Goal: Task Accomplishment & Management: Use online tool/utility

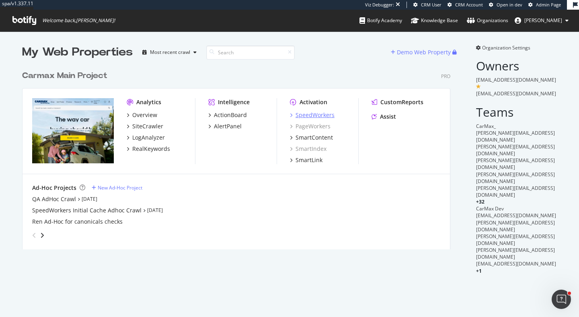
click at [319, 114] on div "SpeedWorkers" at bounding box center [315, 115] width 39 height 8
click at [161, 148] on div "RealKeywords" at bounding box center [151, 149] width 38 height 8
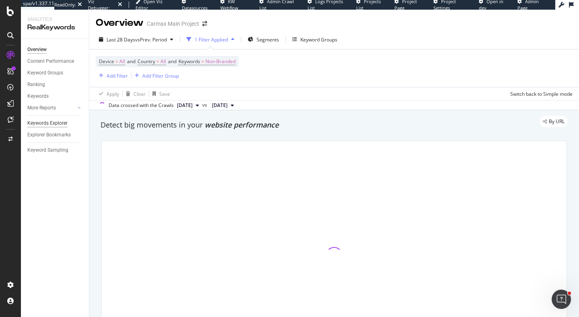
click at [60, 123] on div "Keywords Explorer" at bounding box center [47, 123] width 40 height 8
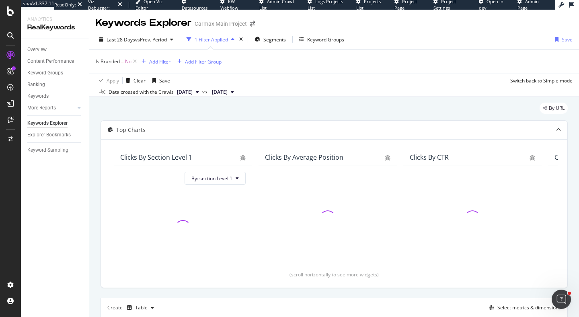
scroll to position [90, 0]
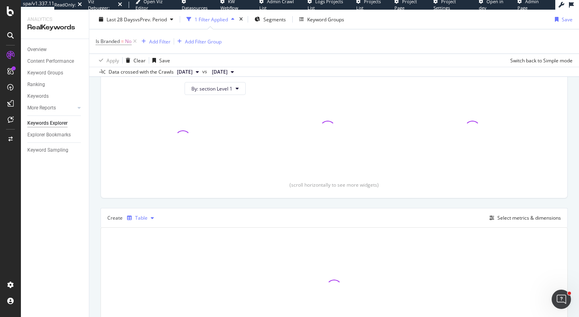
click at [142, 217] on div "Table" at bounding box center [141, 218] width 12 height 5
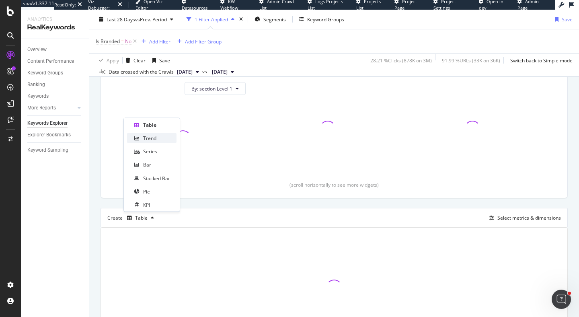
click at [158, 136] on div "Trend" at bounding box center [151, 138] width 49 height 10
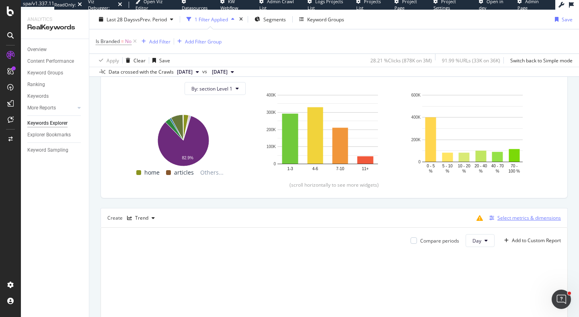
click at [517, 218] on div "Select metrics & dimensions" at bounding box center [529, 217] width 64 height 7
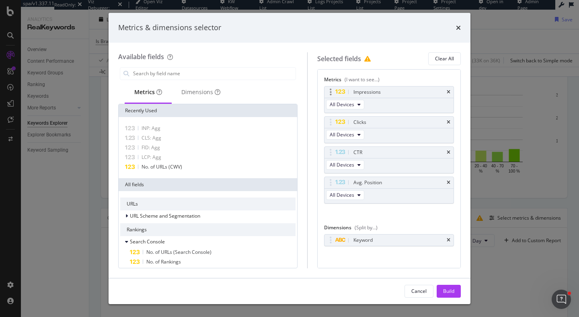
click at [451, 92] on div "Impressions" at bounding box center [388, 91] width 129 height 11
click at [449, 92] on icon "times" at bounding box center [449, 92] width 4 height 5
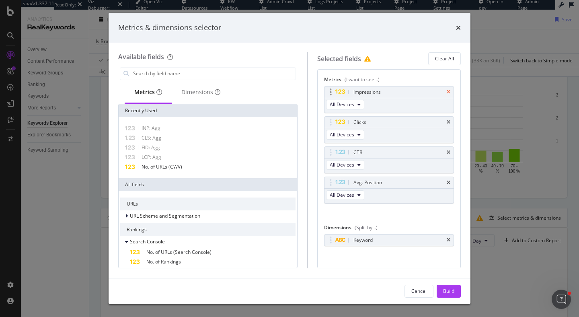
click at [449, 120] on icon "times" at bounding box center [449, 122] width 4 height 5
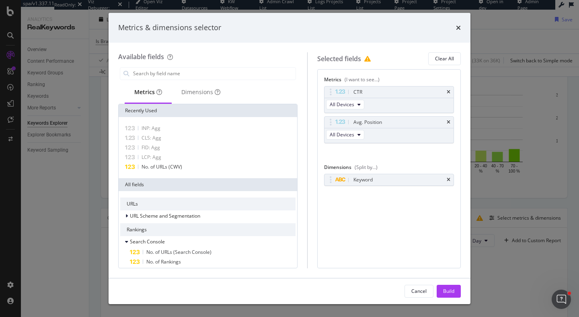
click at [449, 92] on icon "times" at bounding box center [449, 92] width 4 height 5
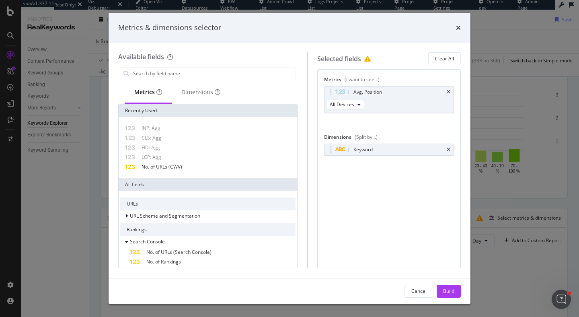
click at [449, 92] on icon "times" at bounding box center [449, 92] width 4 height 5
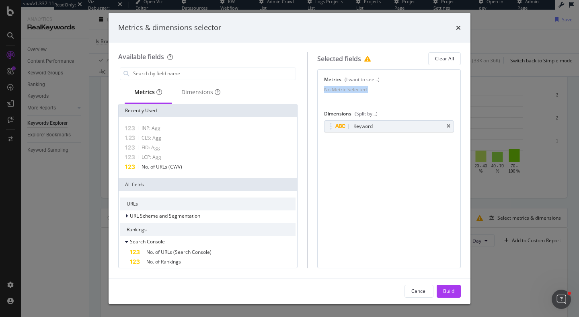
click at [449, 92] on div "No Metric Selected" at bounding box center [389, 89] width 130 height 7
click at [452, 131] on div "Keyword" at bounding box center [388, 126] width 129 height 11
click at [448, 129] on icon "times" at bounding box center [449, 126] width 4 height 5
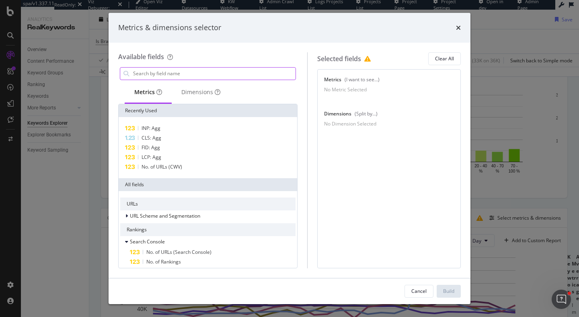
click at [221, 68] on input "modal" at bounding box center [213, 74] width 163 height 12
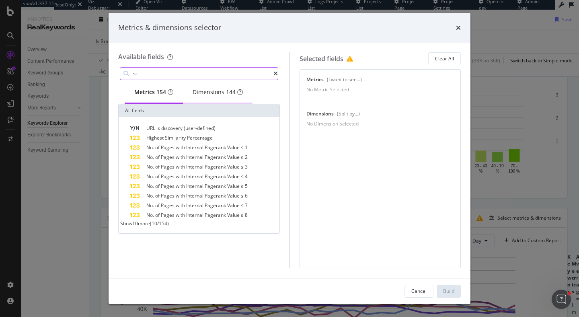
type input "s"
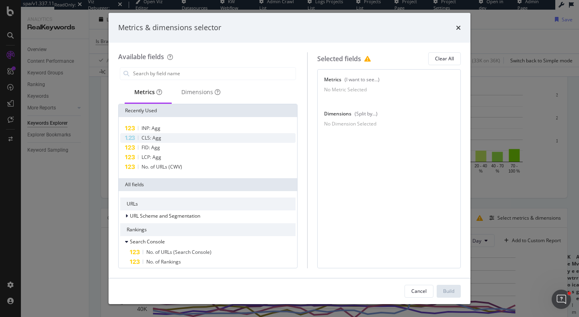
click at [169, 136] on div "CLS: Agg" at bounding box center [207, 138] width 175 height 10
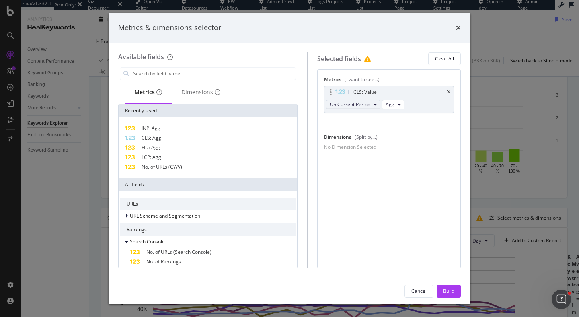
click at [374, 104] on button "On Current Period" at bounding box center [353, 105] width 54 height 10
click at [374, 105] on button "On Current Period" at bounding box center [353, 105] width 54 height 10
click at [396, 102] on button "Agg" at bounding box center [393, 105] width 23 height 10
click at [421, 113] on div "CLS: Value On Current Period Agg You can use this field as a metric" at bounding box center [389, 108] width 130 height 44
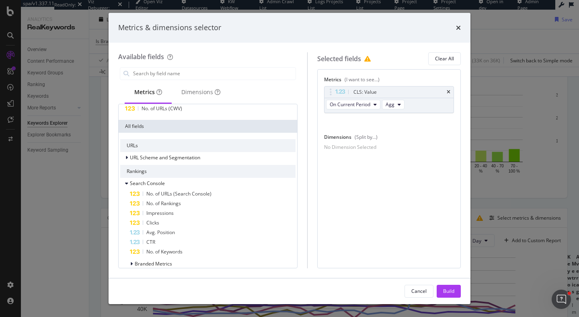
scroll to position [76, 0]
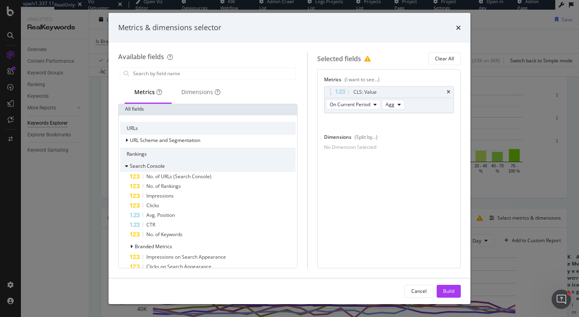
click at [126, 165] on icon "modal" at bounding box center [126, 166] width 3 height 5
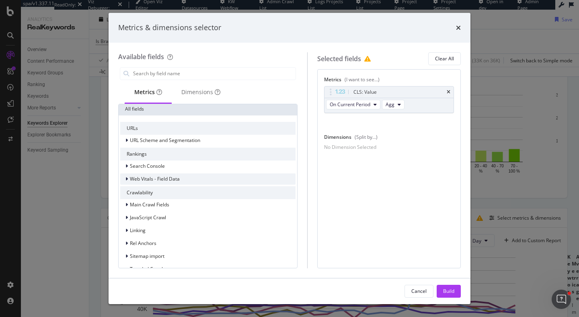
click at [127, 180] on icon "modal" at bounding box center [126, 179] width 2 height 5
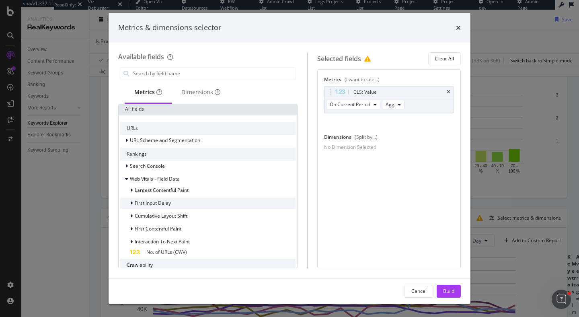
scroll to position [79, 0]
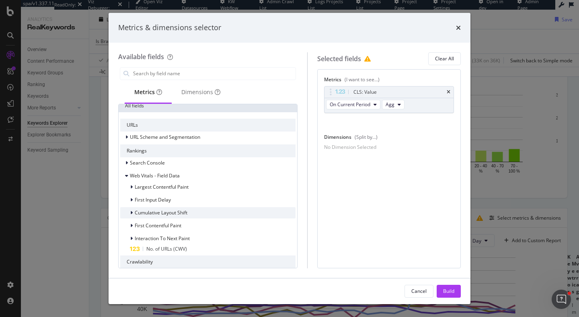
click at [132, 212] on icon "modal" at bounding box center [131, 212] width 2 height 5
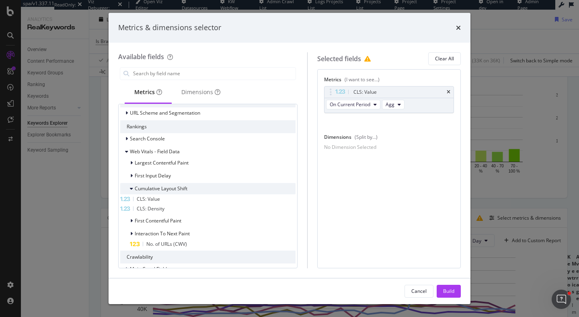
scroll to position [113, 0]
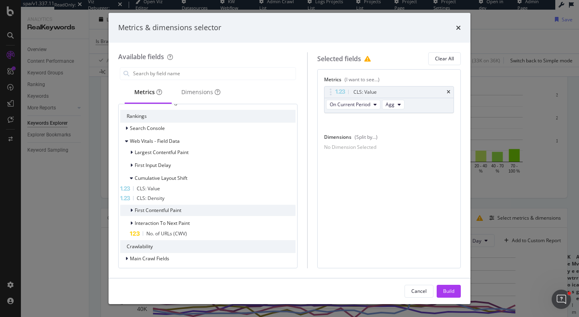
click at [131, 211] on icon "modal" at bounding box center [131, 210] width 2 height 5
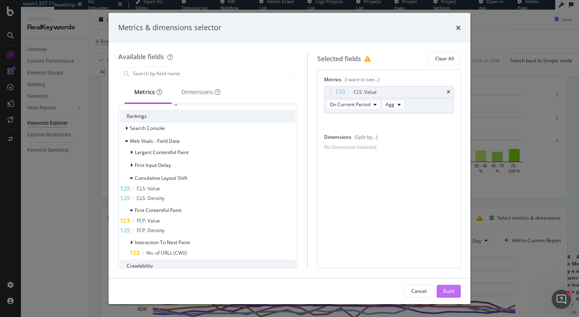
click at [458, 290] on button "Build" at bounding box center [449, 291] width 24 height 13
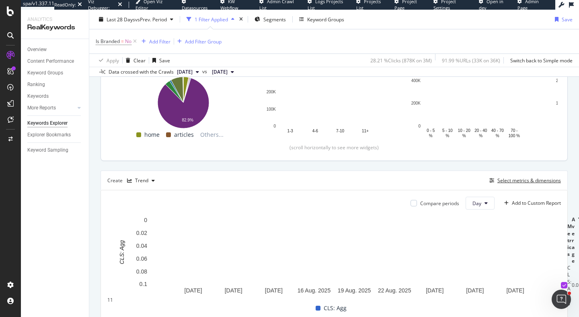
scroll to position [77, 0]
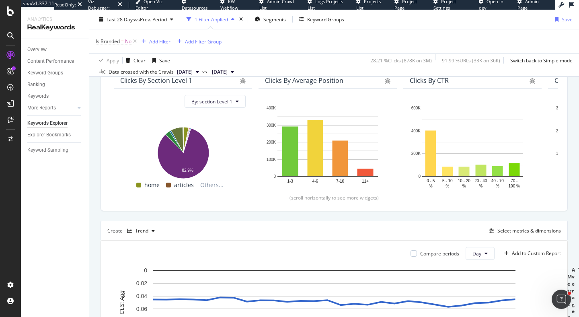
click at [135, 42] on icon at bounding box center [134, 41] width 7 height 8
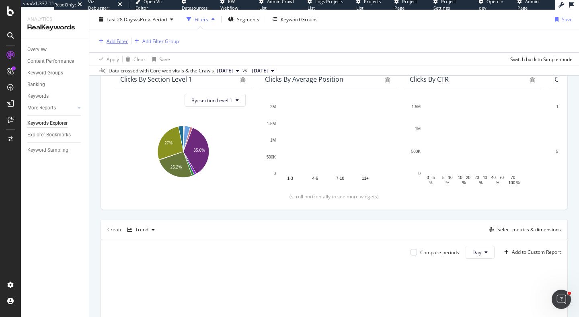
scroll to position [75, 0]
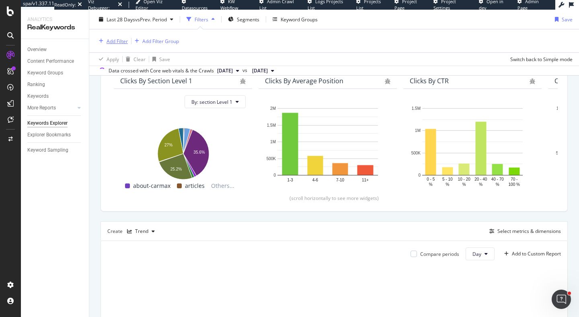
click at [117, 39] on div "Add Filter" at bounding box center [117, 40] width 21 height 7
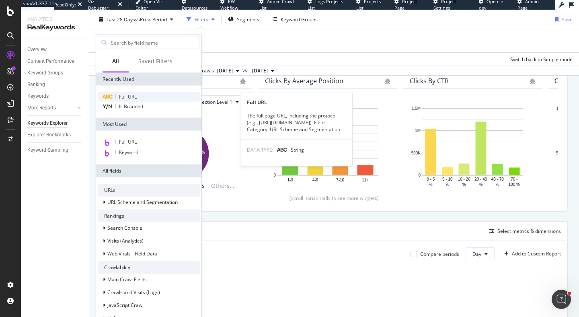
click at [138, 95] on div "Full URL" at bounding box center [149, 97] width 102 height 10
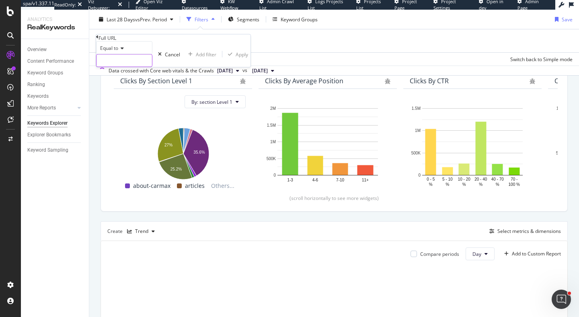
click at [136, 67] on input "text" at bounding box center [124, 61] width 55 height 12
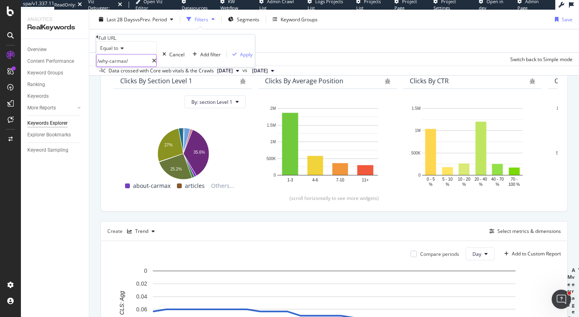
type input "/why-carmax/"
click at [117, 51] on span "Equal to" at bounding box center [109, 48] width 18 height 7
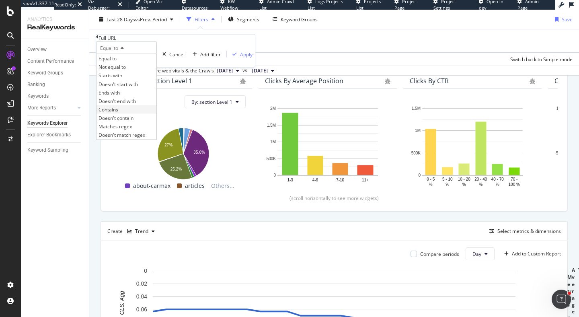
click at [126, 113] on div "Contains" at bounding box center [127, 109] width 60 height 8
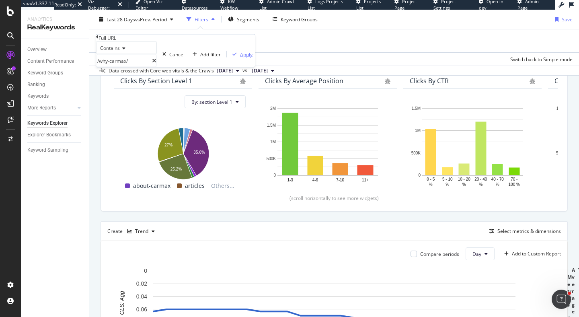
click at [240, 58] on div "Apply" at bounding box center [246, 54] width 12 height 7
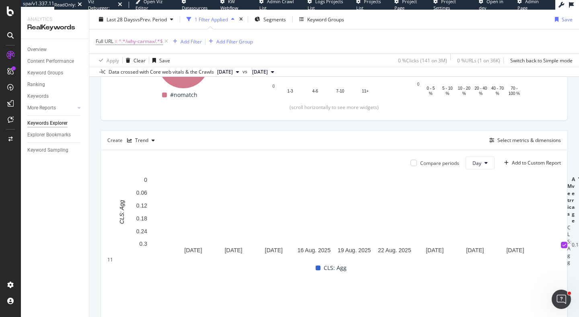
scroll to position [216, 0]
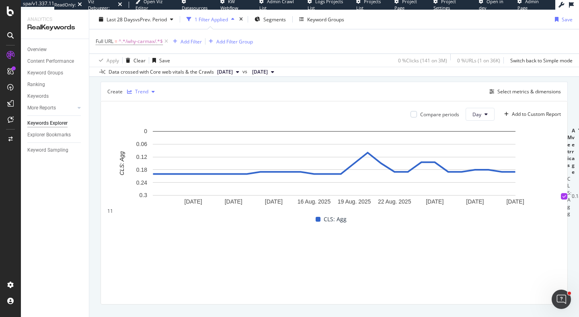
click at [142, 94] on div "Trend" at bounding box center [141, 91] width 13 height 5
click at [215, 89] on div "Create Trend Select metrics & dimensions" at bounding box center [334, 91] width 467 height 19
click at [513, 94] on div "Select metrics & dimensions" at bounding box center [529, 91] width 64 height 7
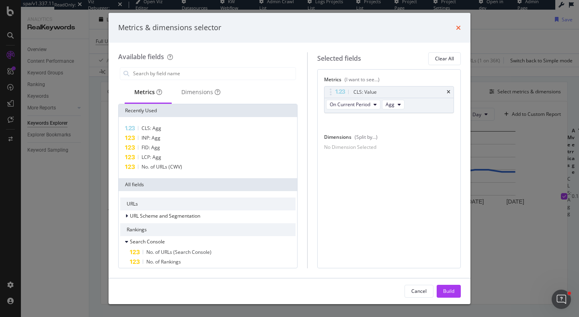
click at [458, 27] on icon "times" at bounding box center [458, 28] width 5 height 6
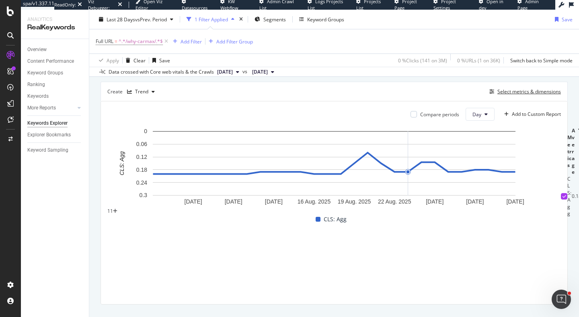
scroll to position [232, 0]
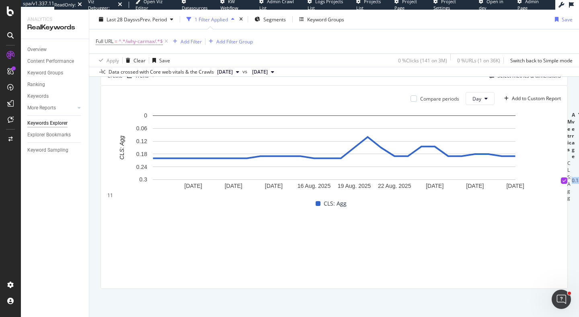
drag, startPoint x: 189, startPoint y: 271, endPoint x: 464, endPoint y: 271, distance: 275.0
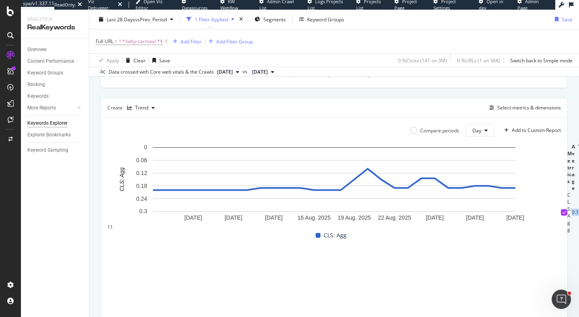
scroll to position [190, 0]
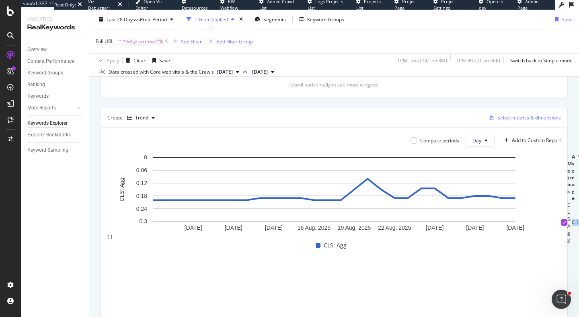
click at [506, 119] on div "Select metrics & dimensions" at bounding box center [529, 117] width 64 height 7
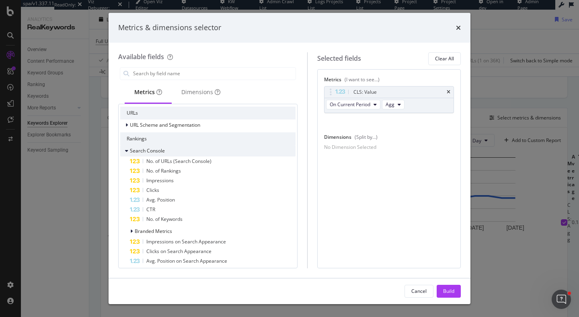
scroll to position [92, 0]
click at [126, 149] on icon "modal" at bounding box center [126, 149] width 3 height 5
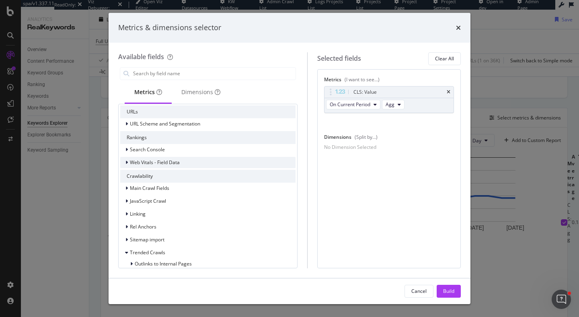
click at [127, 159] on div "modal" at bounding box center [127, 162] width 5 height 8
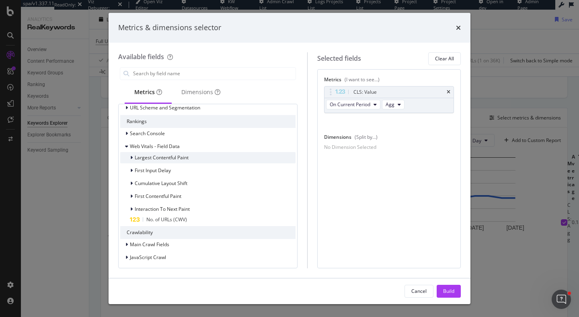
scroll to position [114, 0]
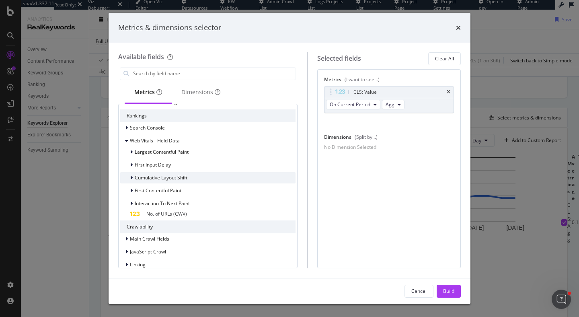
click at [131, 179] on icon "modal" at bounding box center [131, 177] width 2 height 5
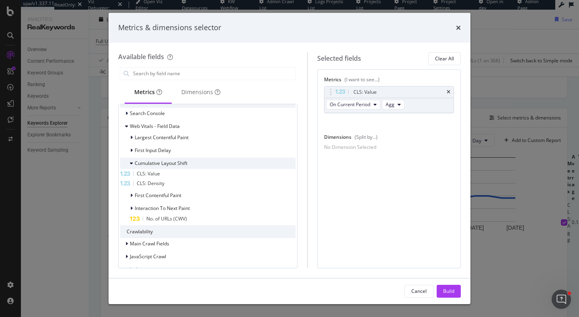
scroll to position [138, 0]
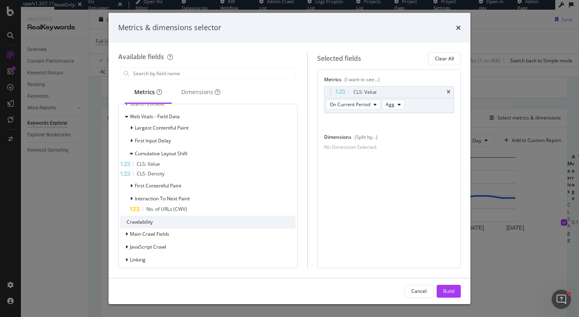
click at [164, 173] on span "CLS: Density" at bounding box center [151, 173] width 28 height 7
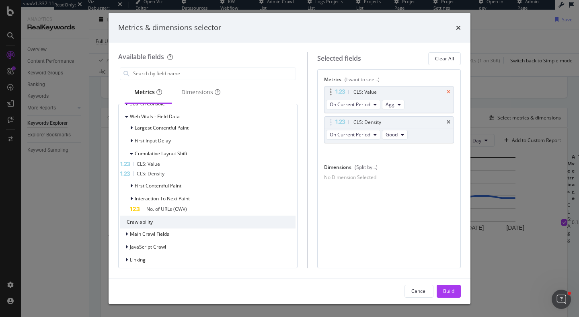
click at [450, 90] on icon "times" at bounding box center [449, 92] width 4 height 5
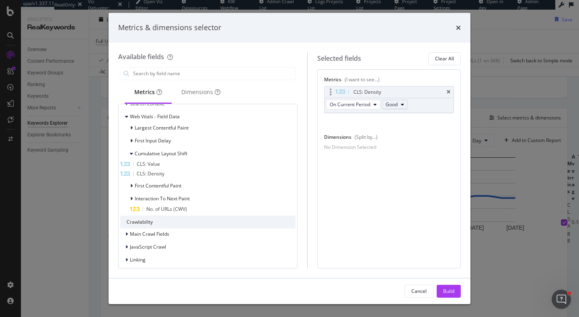
click at [394, 102] on span "Good" at bounding box center [392, 104] width 12 height 7
click at [371, 194] on div "Metrics (I want to see...) CLS: Density On Current Period Good You can use this…" at bounding box center [389, 168] width 144 height 199
click at [405, 210] on div "Metrics (I want to see...) CLS: Density On Current Period Good You can use this…" at bounding box center [389, 168] width 144 height 199
click at [454, 290] on button "Build" at bounding box center [449, 291] width 24 height 13
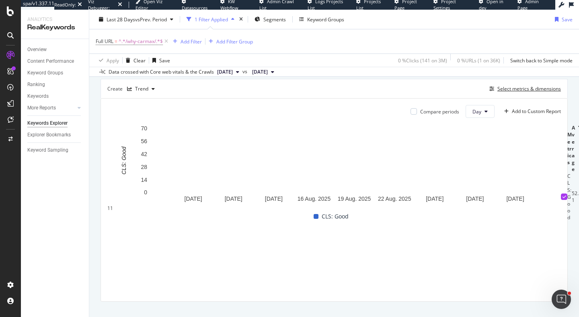
scroll to position [222, 0]
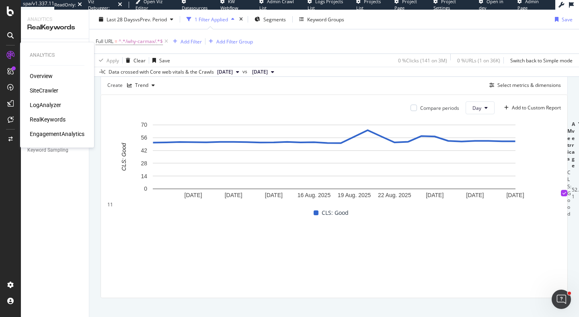
click at [66, 133] on div "EngagementAnalytics" at bounding box center [57, 134] width 55 height 8
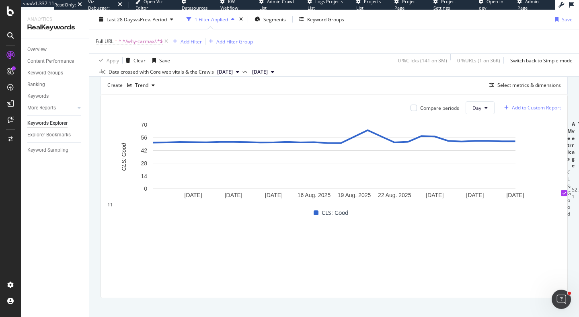
click at [531, 107] on div "Add to Custom Report" at bounding box center [536, 107] width 49 height 5
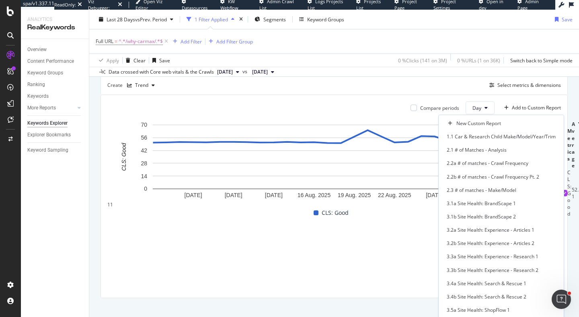
scroll to position [320, 0]
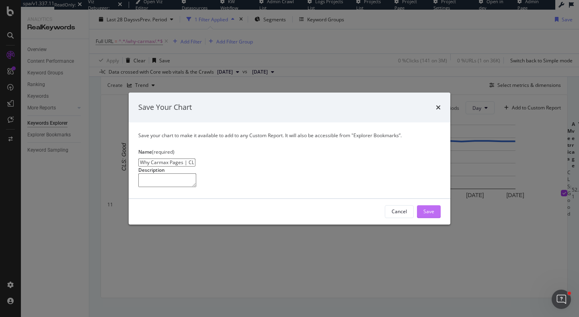
type input "Why Carmax Pages | CLS"
click at [431, 215] on div "Save" at bounding box center [428, 211] width 11 height 7
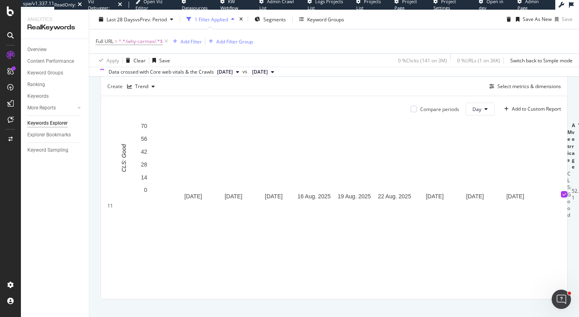
scroll to position [250, 0]
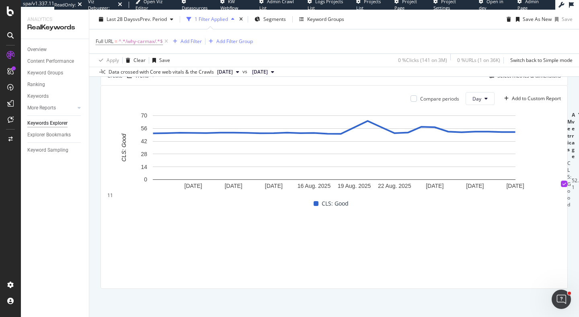
click at [215, 316] on span "Core Web Vitals - Averages & Segments" at bounding box center [170, 320] width 89 height 7
click at [12, 3] on div at bounding box center [10, 158] width 21 height 317
click at [11, 14] on icon at bounding box center [10, 11] width 7 height 10
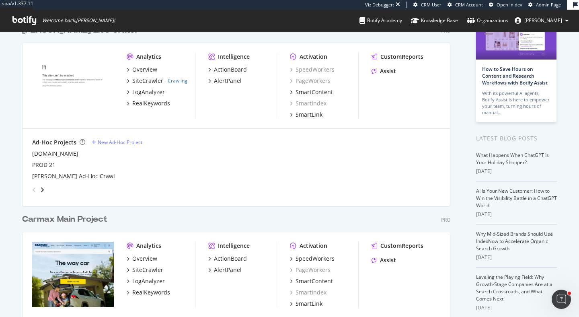
scroll to position [109, 0]
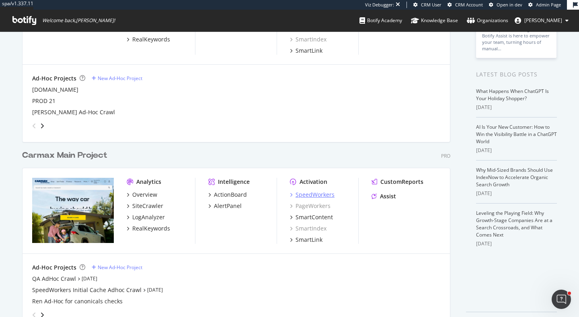
click at [308, 197] on div "SpeedWorkers" at bounding box center [315, 195] width 39 height 8
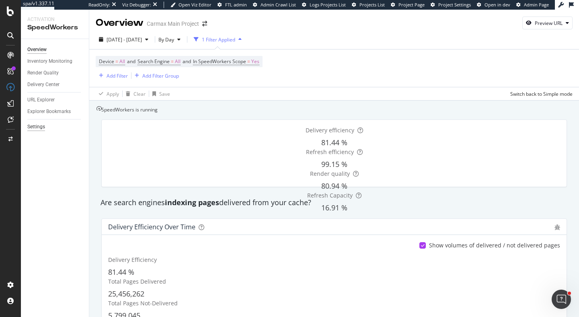
click at [30, 123] on div "Settings" at bounding box center [36, 127] width 18 height 8
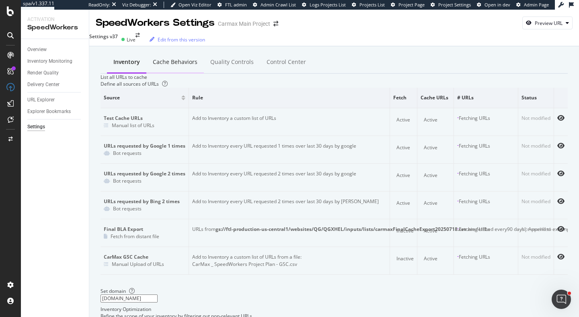
click at [169, 58] on div "Cache behaviors" at bounding box center [175, 62] width 45 height 8
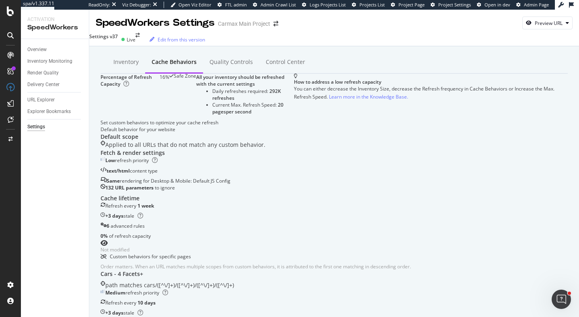
scroll to position [605, 0]
drag, startPoint x: 446, startPoint y: 182, endPoint x: 509, endPoint y: 184, distance: 63.2
click at [41, 125] on div "Settings" at bounding box center [36, 127] width 18 height 8
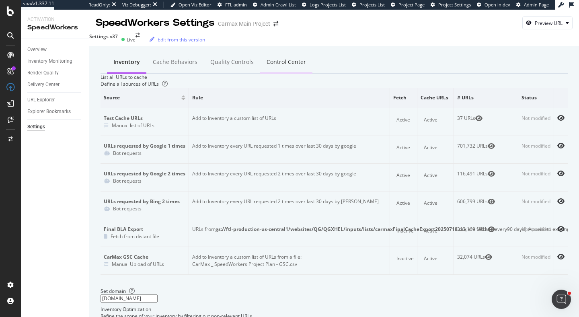
click at [267, 62] on div "Control Center" at bounding box center [286, 62] width 39 height 8
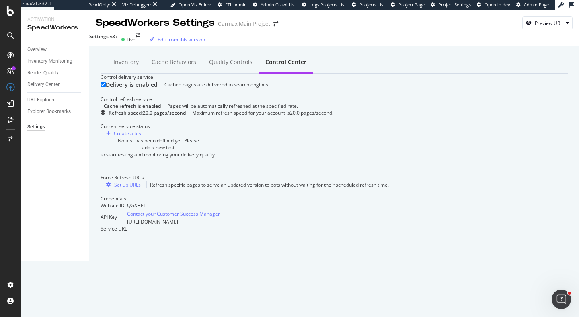
scroll to position [143, 0]
click at [140, 188] on div "Set up URLs" at bounding box center [127, 184] width 27 height 7
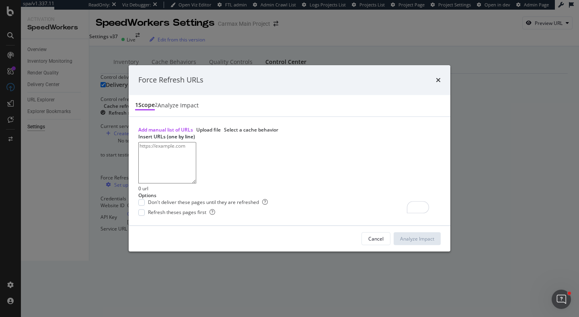
click at [278, 126] on div "Select a cache behavior" at bounding box center [251, 129] width 54 height 7
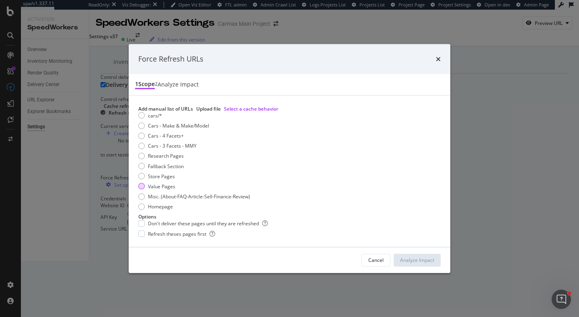
click at [142, 183] on div "Value Pages" at bounding box center [141, 186] width 6 height 6
drag, startPoint x: 153, startPoint y: 238, endPoint x: 206, endPoint y: 240, distance: 52.7
click at [206, 237] on span "Refresh theses pages first" at bounding box center [181, 233] width 67 height 7
click at [204, 237] on span "Refresh theses pages first" at bounding box center [181, 233] width 67 height 7
click at [440, 56] on icon "times" at bounding box center [438, 59] width 5 height 6
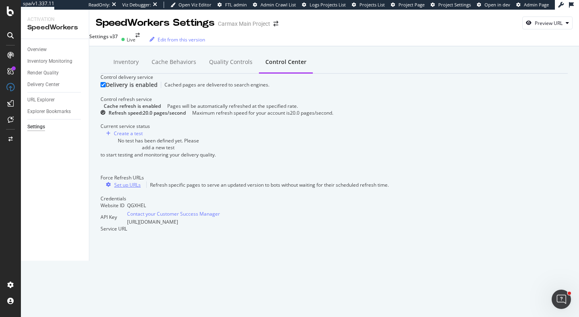
click at [133, 188] on div "Set up URLs" at bounding box center [127, 184] width 27 height 7
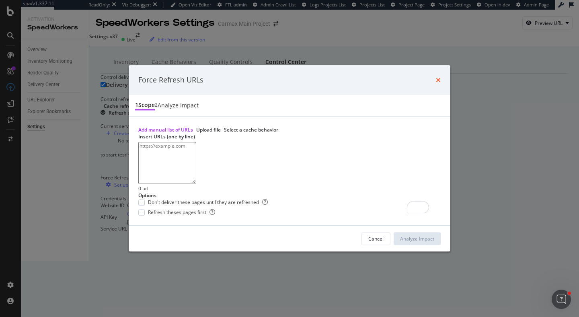
click at [438, 77] on icon "times" at bounding box center [438, 80] width 5 height 6
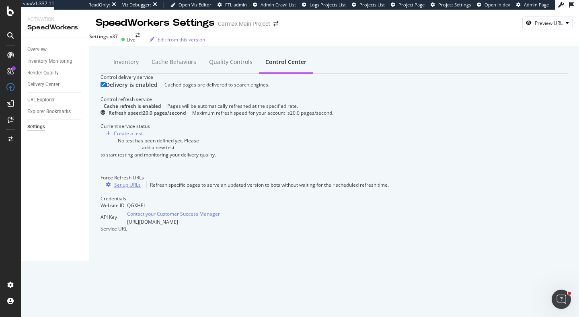
click at [136, 188] on div "Set up URLs" at bounding box center [127, 184] width 27 height 7
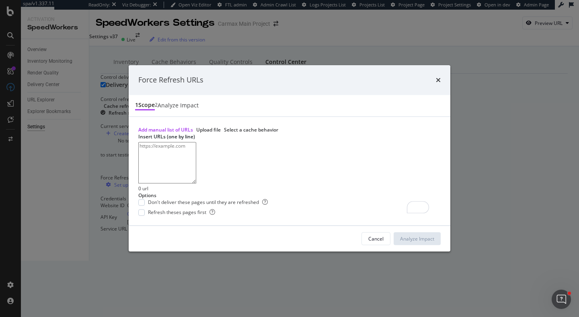
click at [292, 126] on div "Add manual list of URLs Upload file Select a cache behavior Insert URLs (one by…" at bounding box center [289, 171] width 302 height 90
click at [278, 126] on div "Select a cache behavior" at bounding box center [251, 129] width 54 height 7
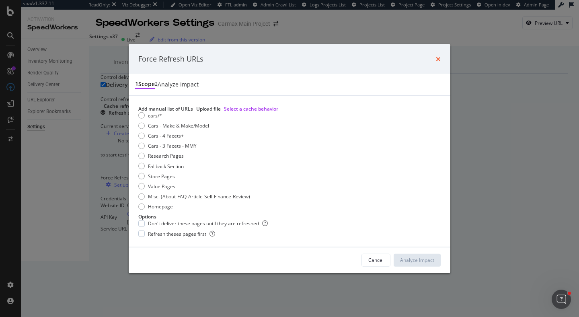
click at [438, 56] on icon "times" at bounding box center [438, 59] width 5 height 6
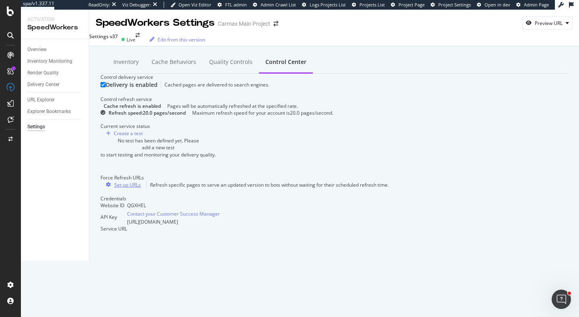
scroll to position [0, 0]
click at [164, 64] on div "Cache behaviors" at bounding box center [174, 62] width 45 height 8
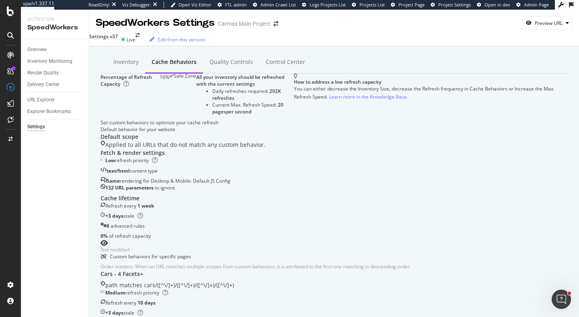
scroll to position [267, 0]
click at [255, 289] on div "Medium refresh priority" at bounding box center [334, 292] width 467 height 7
drag, startPoint x: 376, startPoint y: 130, endPoint x: 396, endPoint y: 130, distance: 20.1
drag, startPoint x: 342, startPoint y: 88, endPoint x: 385, endPoint y: 87, distance: 43.4
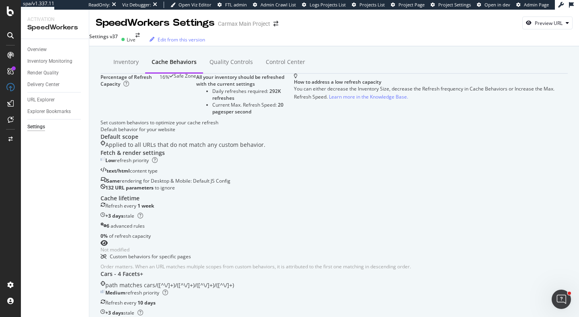
click at [385, 316] on div "2 advanced rules" at bounding box center [334, 322] width 467 height 7
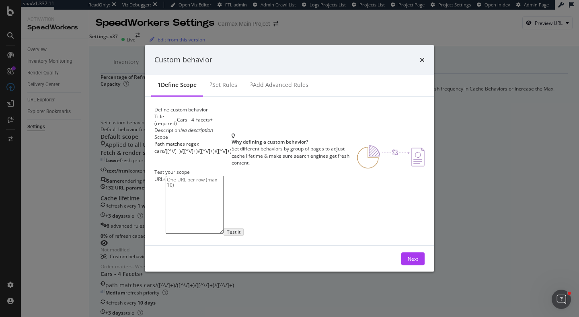
scroll to position [82, 0]
click at [253, 81] on div "Add advanced rules" at bounding box center [280, 85] width 55 height 8
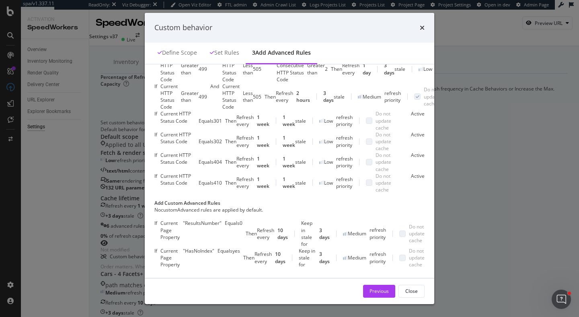
scroll to position [229, 0]
drag, startPoint x: 176, startPoint y: 180, endPoint x: 267, endPoint y: 179, distance: 90.9
click at [246, 220] on div "If Current Page Property " ResultsNumber " Equals 0" at bounding box center [199, 234] width 91 height 28
drag, startPoint x: 178, startPoint y: 222, endPoint x: 303, endPoint y: 226, distance: 125.1
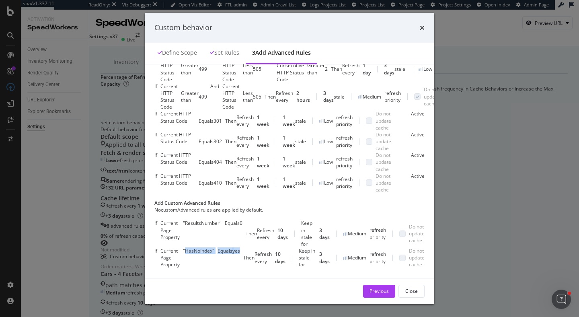
click at [243, 247] on div "If Current Page Property " HasNoIndex " Equals yes" at bounding box center [198, 257] width 89 height 21
click at [425, 30] on icon "times" at bounding box center [422, 28] width 5 height 6
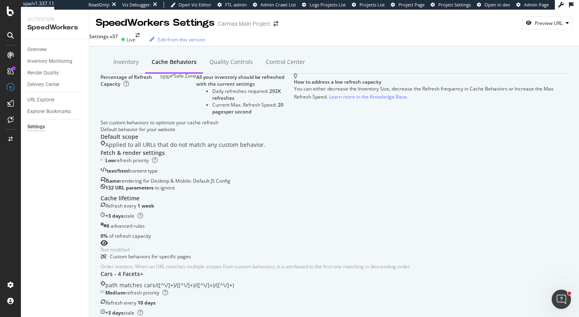
scroll to position [261, 0]
click at [166, 270] on div "Cars - 4 Facets+" at bounding box center [334, 274] width 467 height 8
click at [51, 98] on div "URL Explorer" at bounding box center [40, 100] width 27 height 8
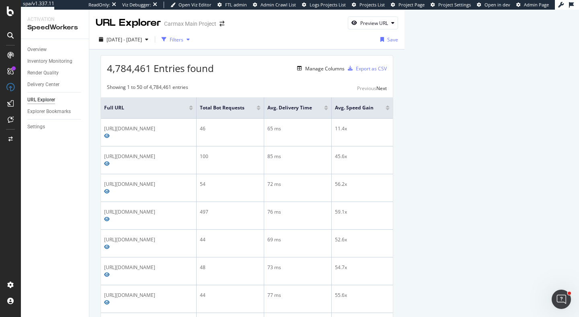
click at [193, 39] on div "button" at bounding box center [188, 39] width 10 height 5
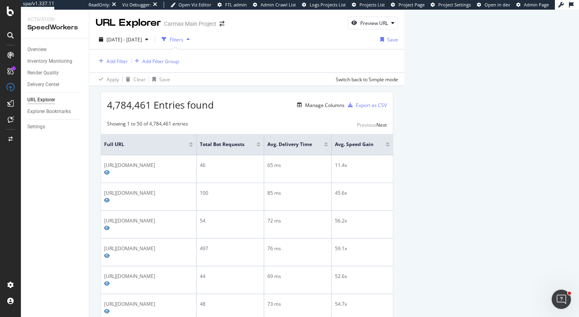
click at [117, 51] on div "Add Filter Add Filter Group" at bounding box center [247, 60] width 302 height 23
click at [117, 60] on div "Add Filter" at bounding box center [117, 61] width 21 height 7
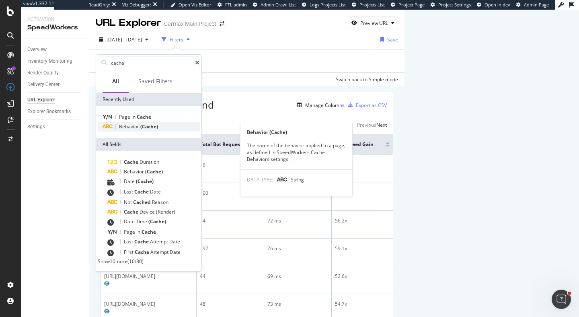
type input "cache"
click at [125, 125] on span "Behavior" at bounding box center [129, 126] width 21 height 7
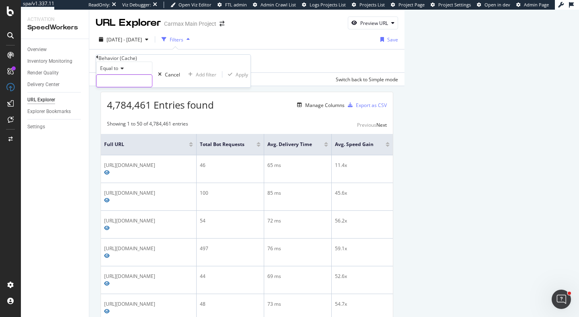
click at [127, 87] on input "text" at bounding box center [124, 81] width 55 height 12
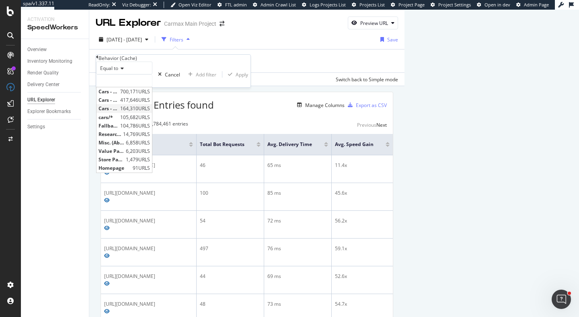
click at [118, 112] on span "Cars - 4 Facets+" at bounding box center [109, 108] width 20 height 7
type input "Cars - 4 Facets+"
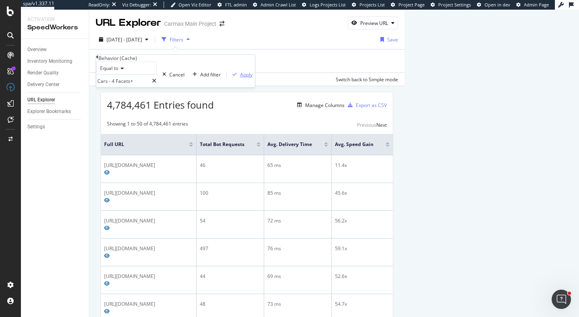
click at [240, 78] on div "Apply" at bounding box center [246, 74] width 12 height 7
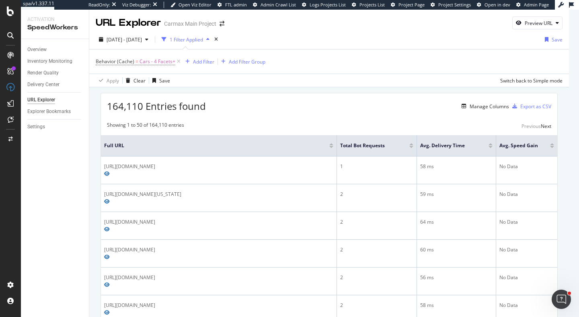
scroll to position [51, 0]
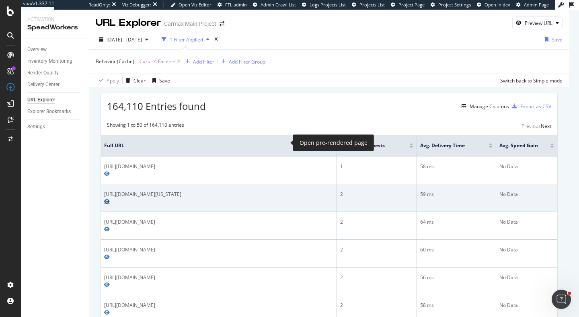
click at [110, 199] on icon "Preview https://www.carmax.com/cars/ford/f150/xl/tow-hitch?location=washington+…" at bounding box center [107, 201] width 6 height 5
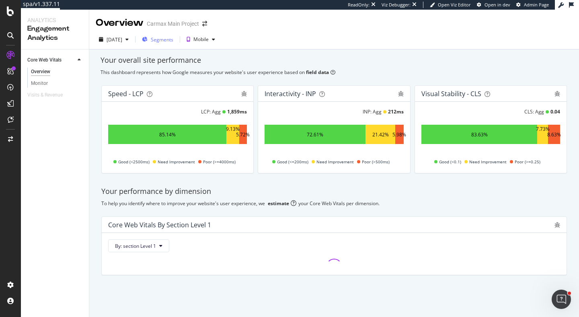
click at [173, 39] on span "Segments" at bounding box center [162, 39] width 23 height 7
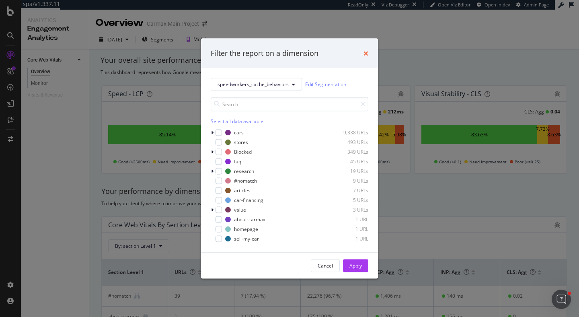
click at [364, 54] on icon "times" at bounding box center [365, 53] width 5 height 6
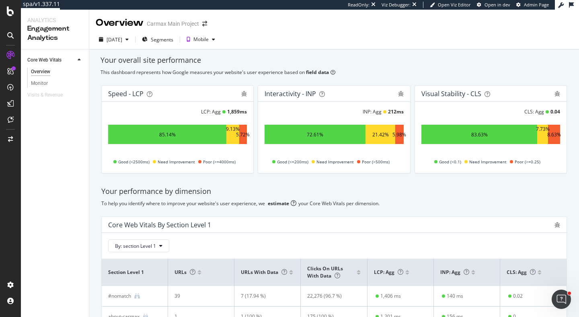
scroll to position [232, 0]
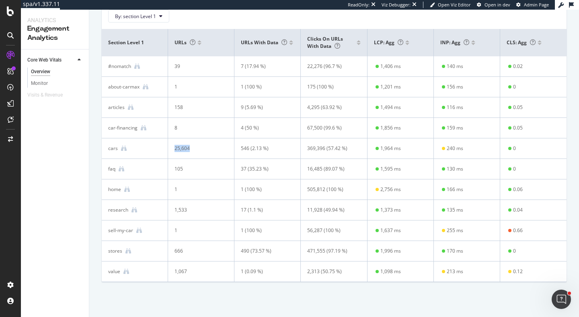
drag, startPoint x: 197, startPoint y: 147, endPoint x: 170, endPoint y: 145, distance: 27.0
click at [170, 145] on td "25,604" at bounding box center [201, 148] width 66 height 21
click at [125, 146] on icon at bounding box center [124, 149] width 6 height 6
drag, startPoint x: 180, startPoint y: 189, endPoint x: 168, endPoint y: 189, distance: 11.7
click at [168, 189] on td "1" at bounding box center [201, 189] width 66 height 21
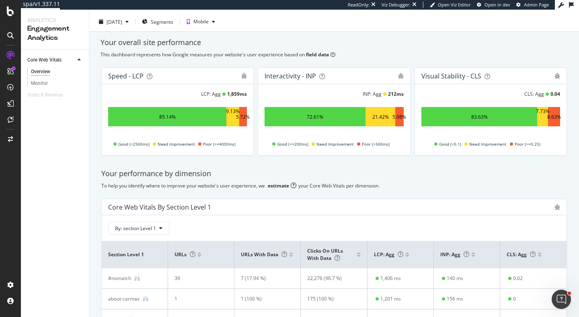
scroll to position [0, 0]
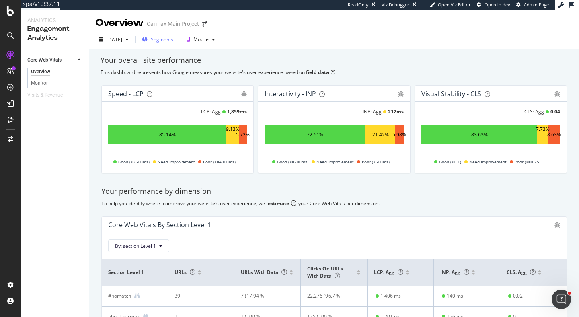
click at [173, 40] on span "Segments" at bounding box center [162, 39] width 23 height 7
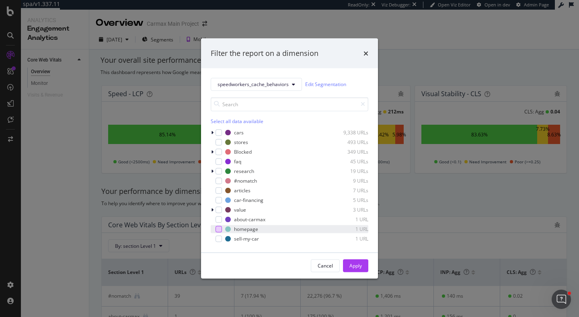
click at [217, 229] on div "modal" at bounding box center [219, 229] width 6 height 6
click at [353, 269] on div "Apply" at bounding box center [355, 265] width 12 height 12
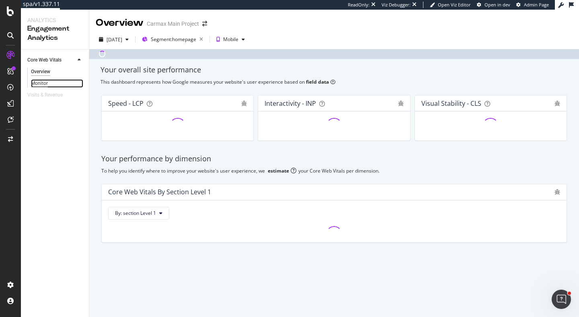
click at [39, 82] on div "Monitor" at bounding box center [39, 83] width 17 height 8
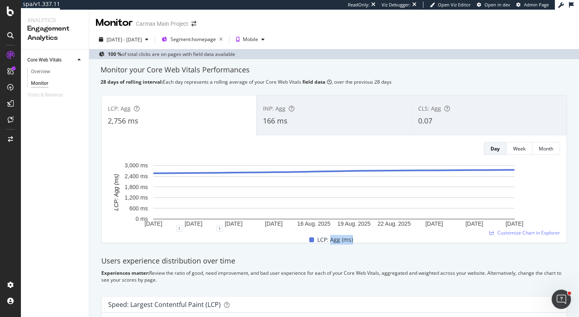
drag, startPoint x: 331, startPoint y: 240, endPoint x: 366, endPoint y: 240, distance: 35.4
click at [366, 240] on div "LCP: Agg (ms)" at bounding box center [331, 240] width 452 height 10
click at [449, 114] on div "CLS: Agg 0.07" at bounding box center [489, 115] width 155 height 36
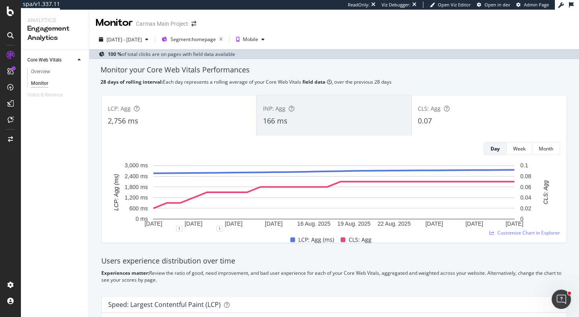
click at [192, 115] on div "LCP: Agg 2,756 ms" at bounding box center [179, 115] width 155 height 36
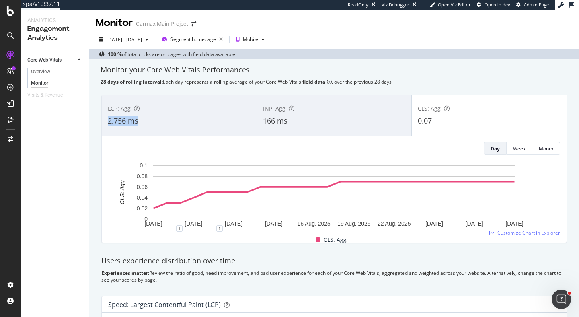
drag, startPoint x: 141, startPoint y: 122, endPoint x: 109, endPoint y: 122, distance: 32.2
click at [109, 122] on div "2,756 ms" at bounding box center [179, 121] width 143 height 10
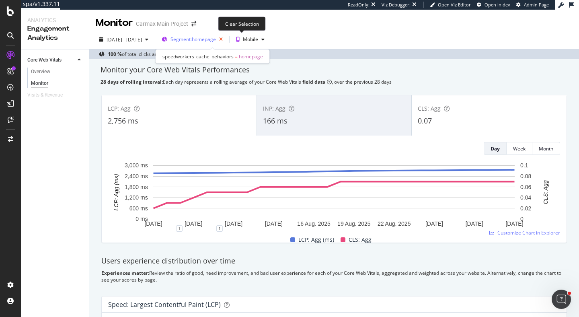
click at [226, 41] on icon "button" at bounding box center [221, 39] width 10 height 11
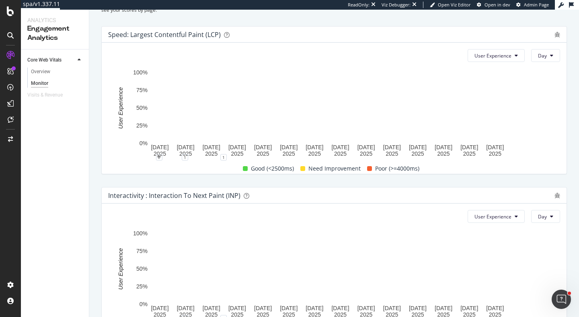
scroll to position [268, 0]
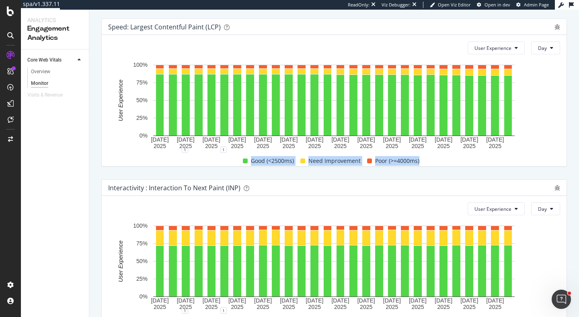
drag, startPoint x: 244, startPoint y: 160, endPoint x: 424, endPoint y: 163, distance: 179.8
click at [424, 163] on div "Good (<2500ms) Need Improvement Poor (>=4000ms)" at bounding box center [331, 161] width 452 height 10
click at [522, 47] on button "User Experience" at bounding box center [496, 47] width 57 height 13
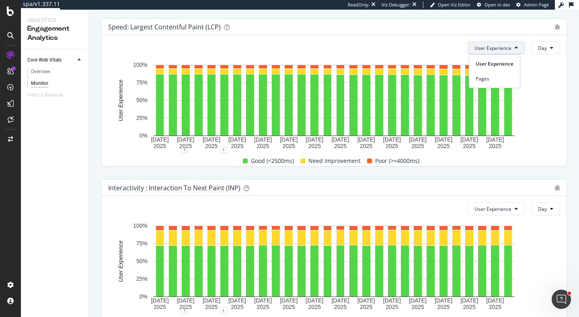
click at [491, 84] on div "User Experience Pages" at bounding box center [494, 71] width 51 height 34
click at [483, 80] on span "Pages" at bounding box center [495, 78] width 38 height 7
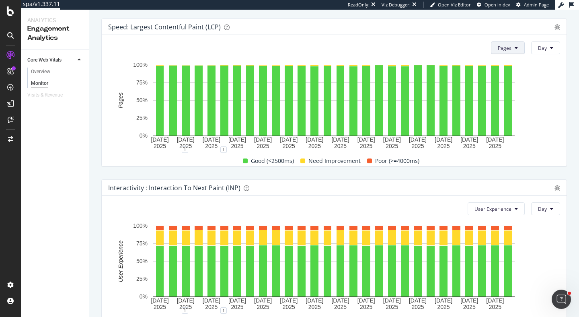
click at [515, 46] on icon at bounding box center [516, 47] width 3 height 5
click at [514, 65] on span "User Experience" at bounding box center [517, 63] width 37 height 7
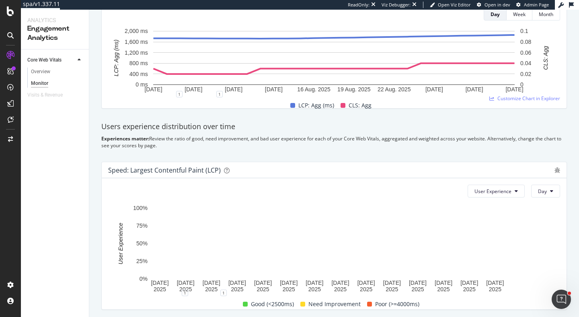
scroll to position [0, 0]
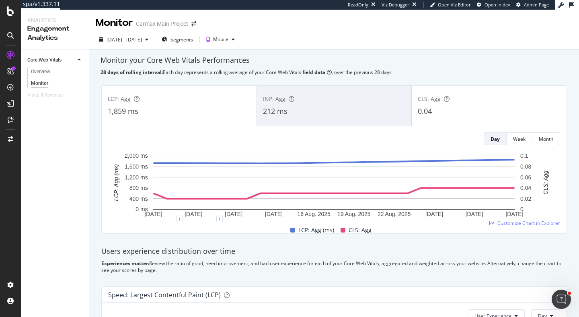
click at [197, 46] on div "2025 Aug. 4th - Aug. 31st Segments Mobile" at bounding box center [334, 41] width 490 height 16
click at [193, 36] on span "Segments" at bounding box center [181, 39] width 23 height 7
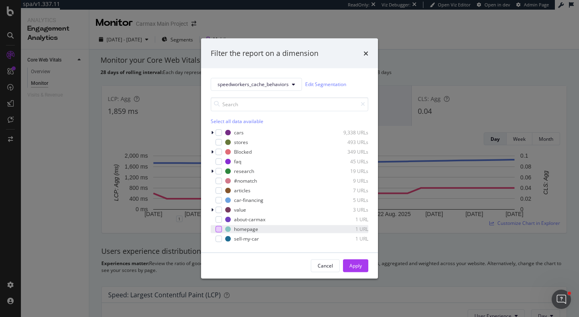
click at [218, 226] on div "modal" at bounding box center [219, 229] width 6 height 6
click at [348, 266] on button "Apply" at bounding box center [355, 265] width 25 height 13
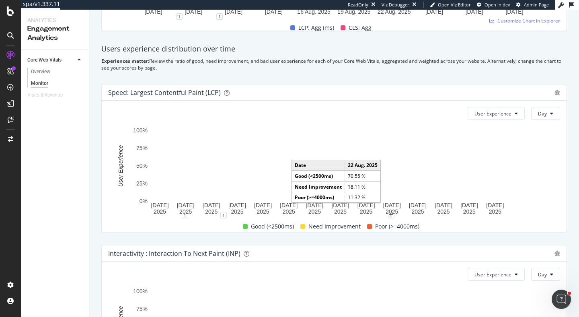
scroll to position [216, 0]
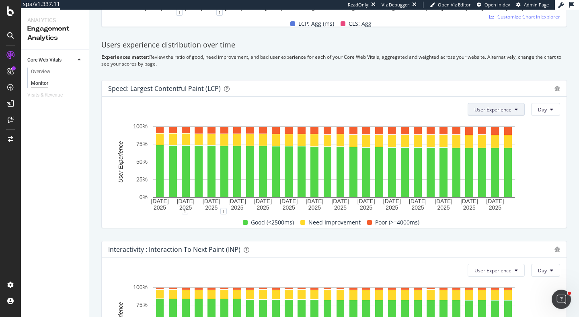
click at [516, 109] on icon at bounding box center [516, 109] width 3 height 5
click at [497, 139] on span "Pages" at bounding box center [495, 140] width 38 height 7
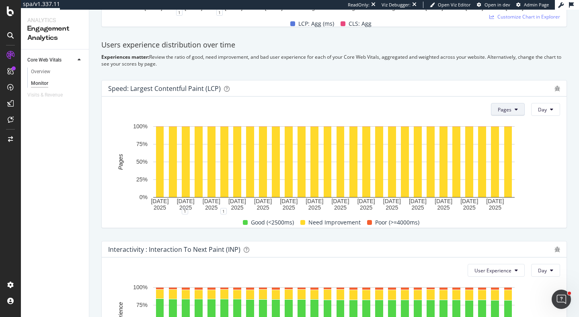
click at [510, 105] on button "Pages" at bounding box center [508, 109] width 34 height 13
click at [512, 126] on span "User Experience" at bounding box center [517, 125] width 37 height 7
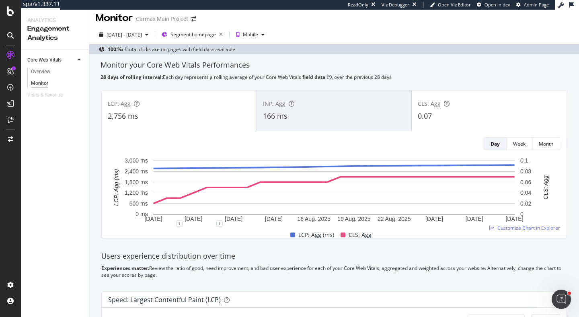
scroll to position [0, 0]
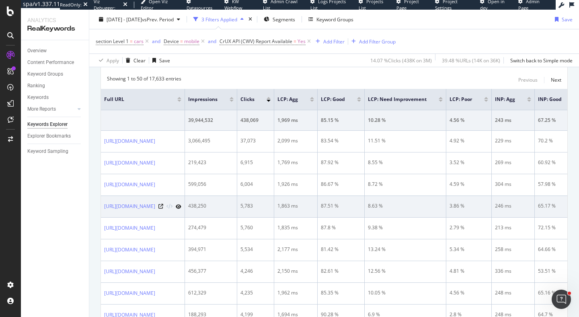
scroll to position [257, 0]
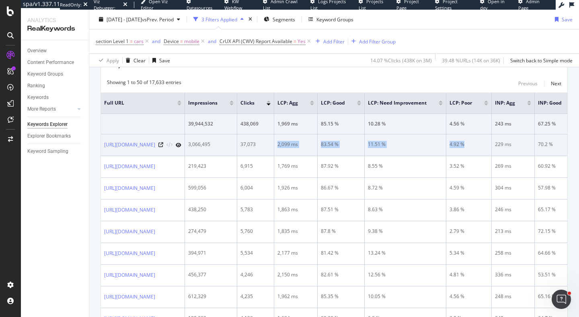
drag, startPoint x: 351, startPoint y: 142, endPoint x: 545, endPoint y: 148, distance: 194.7
click at [545, 148] on tr "https://www.carmax.com/cars 3,066,495 37,073 2,099 ms 83.54 % 11.51 % 4.92 % 22…" at bounding box center [512, 145] width 822 height 22
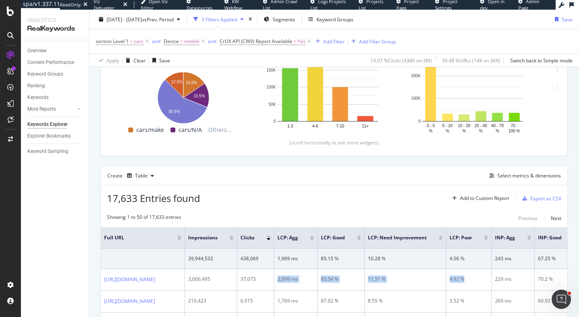
scroll to position [27, 0]
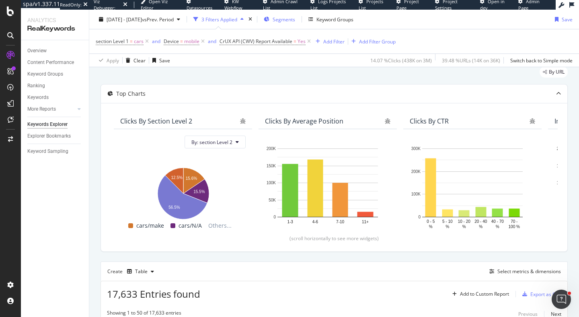
click at [295, 22] on span "Segments" at bounding box center [284, 19] width 23 height 7
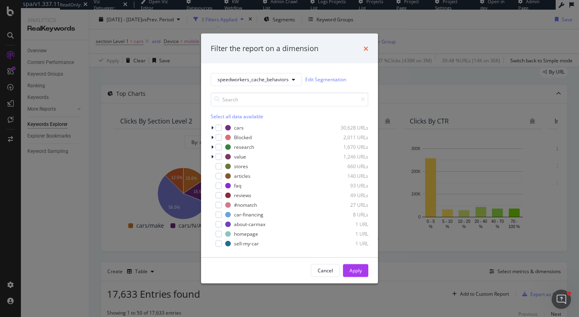
click at [368, 47] on icon "times" at bounding box center [365, 48] width 5 height 6
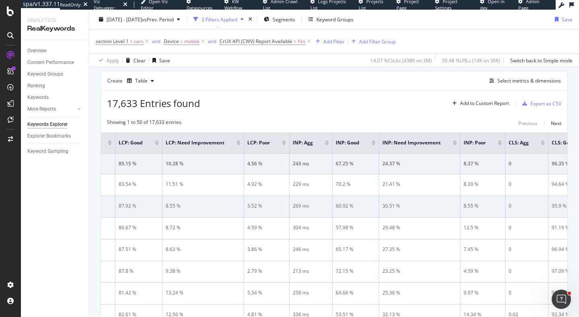
scroll to position [0, 216]
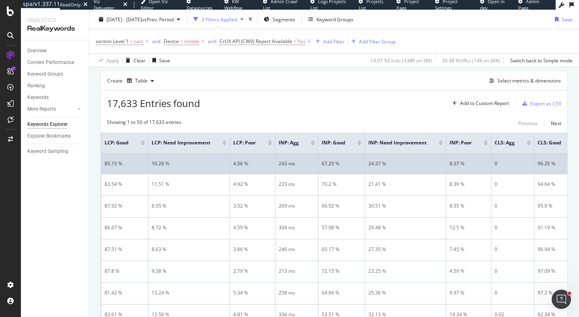
drag, startPoint x: 136, startPoint y: 162, endPoint x: 177, endPoint y: 160, distance: 40.3
click at [177, 160] on tr "39,944,532 438,069 1,969 ms 85.15 % 10.28 % 4.56 % 243 ms 67.25 % 24.37 % 8.37 …" at bounding box center [296, 164] width 822 height 21
drag, startPoint x: 178, startPoint y: 162, endPoint x: 330, endPoint y: 164, distance: 152.4
click at [330, 164] on tr "39,944,532 438,069 1,969 ms 85.15 % 10.28 % 4.56 % 243 ms 67.25 % 24.37 % 8.37 …" at bounding box center [296, 164] width 822 height 21
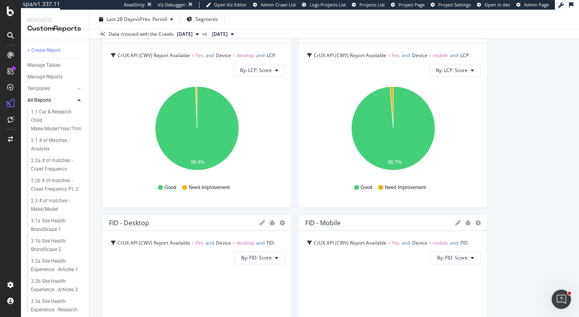
scroll to position [745, 0]
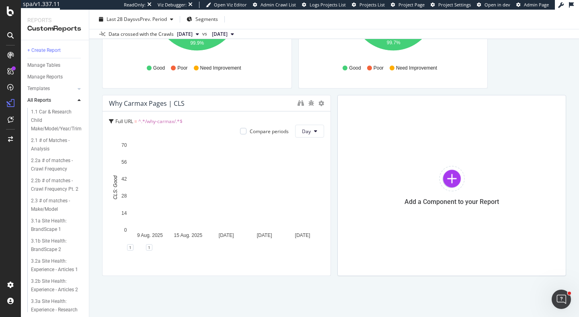
scroll to position [709, 0]
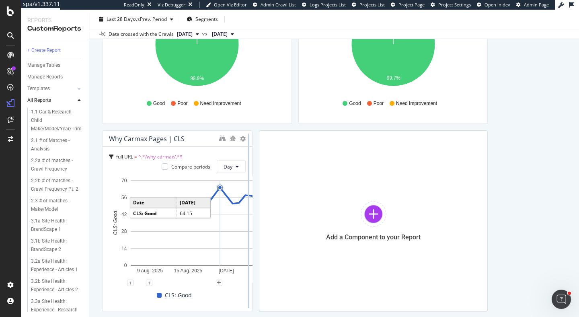
drag, startPoint x: 328, startPoint y: 182, endPoint x: 245, endPoint y: 171, distance: 83.6
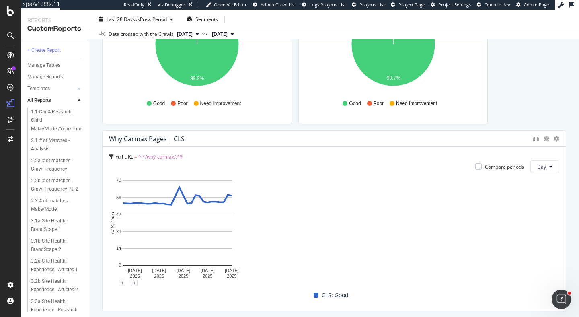
drag, startPoint x: 251, startPoint y: 169, endPoint x: 579, endPoint y: 178, distance: 327.8
click at [579, 178] on div "Core Web Vitals - Averages & Segments Core Web Vitals - Averages & Segments Car…" at bounding box center [334, 163] width 490 height 307
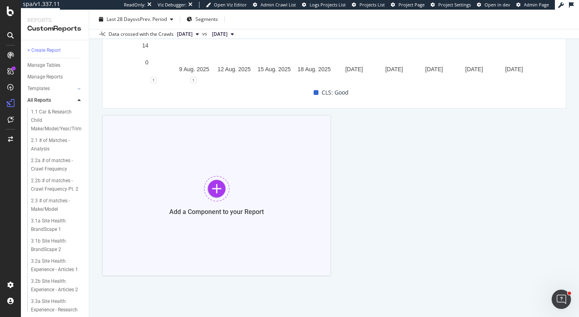
scroll to position [865, 0]
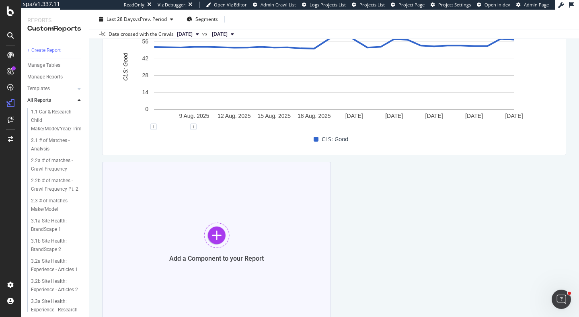
click at [220, 229] on div at bounding box center [217, 235] width 26 height 26
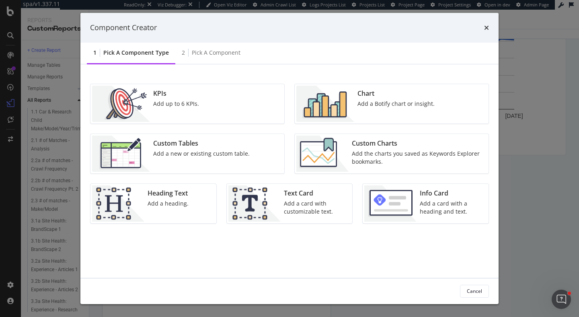
click at [424, 199] on div "Add a card with a heading and text." at bounding box center [452, 207] width 64 height 16
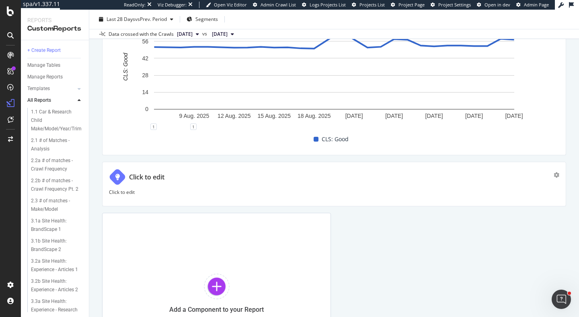
drag, startPoint x: 329, startPoint y: 210, endPoint x: 157, endPoint y: 178, distance: 175.1
click at [567, 203] on div "Core Web Vitals - Averages & Segments Core Web Vitals - Averages & Segments Car…" at bounding box center [334, 163] width 490 height 307
click at [157, 178] on div "Click to edit" at bounding box center [146, 177] width 35 height 9
click at [157, 178] on input "Click to edit" at bounding box center [344, 177] width 430 height 14
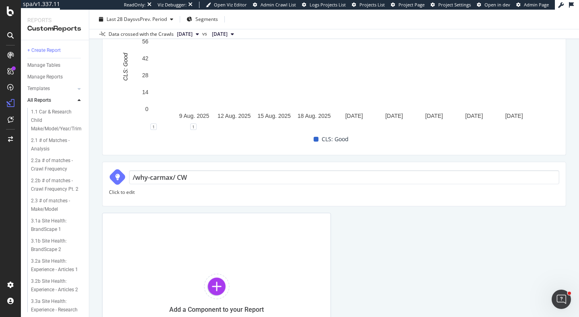
type input "/why-carmax/ CWV"
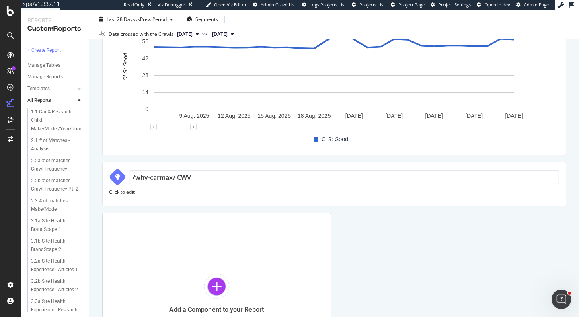
click at [99, 187] on div "Core Web Vitals - Averages & Segments Core Web Vitals - Averages & Segments Car…" at bounding box center [334, 163] width 490 height 307
click at [94, 170] on div "Core Web Vitals - Averages & Segments Core Web Vitals - Averages & Segments Car…" at bounding box center [334, 163] width 490 height 307
click at [90, 154] on div "Core Web Vitals - Averages & Segments Core Web Vitals - Averages & Segments Car…" at bounding box center [334, 163] width 490 height 307
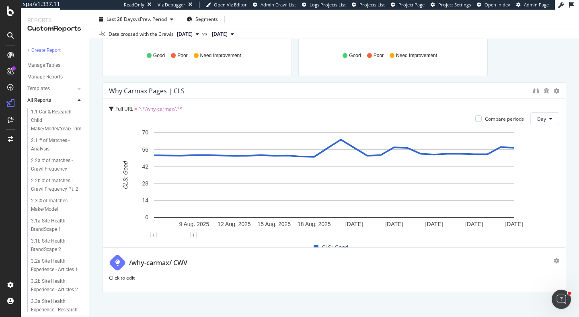
scroll to position [761, 0]
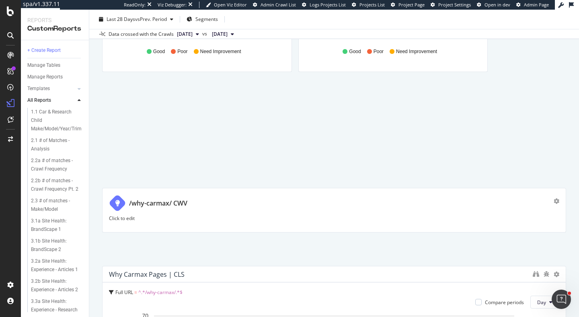
drag, startPoint x: 123, startPoint y: 259, endPoint x: 223, endPoint y: 1, distance: 276.9
click at [134, 205] on div "/why-carmax/ CWV" at bounding box center [331, 203] width 445 height 17
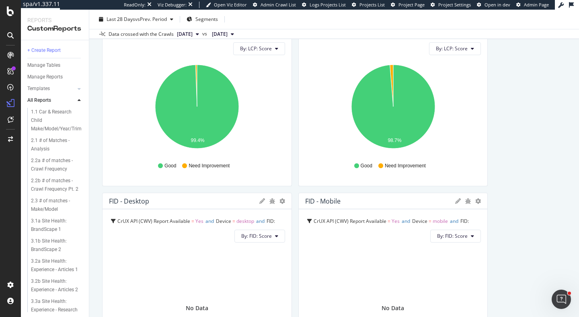
scroll to position [0, 0]
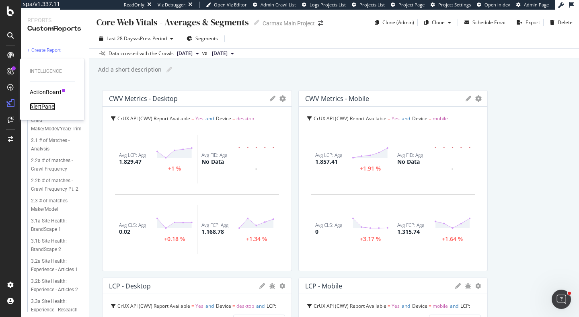
click at [44, 106] on div "AlertPanel" at bounding box center [43, 107] width 26 height 8
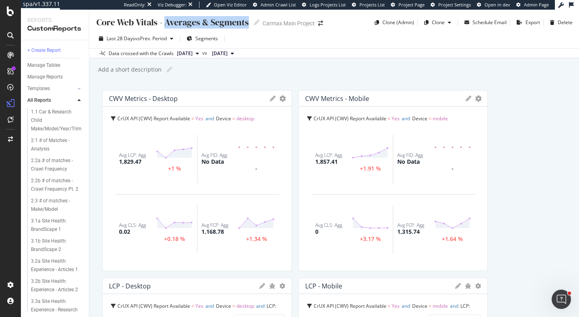
drag, startPoint x: 164, startPoint y: 22, endPoint x: 246, endPoint y: 26, distance: 82.1
click at [246, 26] on div "Core Web Vitals - Averages & Segments" at bounding box center [172, 22] width 153 height 12
drag, startPoint x: 164, startPoint y: 23, endPoint x: 277, endPoint y: 24, distance: 113.0
click at [277, 24] on div "Core Web Vitals - Averages & SegmentsWhy Core Web Vitals - Averages & SegmentsW…" at bounding box center [222, 22] width 253 height 13
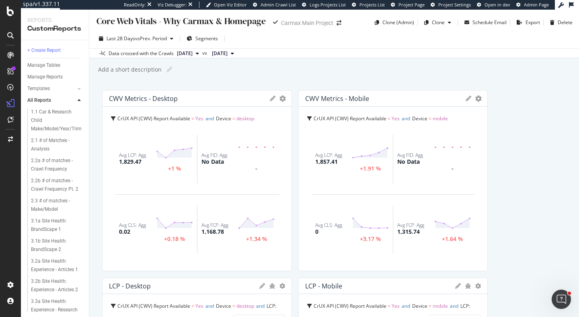
click at [205, 21] on input "Core Web Vitals - Why Carmax & Homepage" at bounding box center [182, 21] width 173 height 11
type input "Core Web Vitals - Why CarMax & Homepage"
click at [197, 19] on input "Core Web Vitals - Why CarMax & Homepage" at bounding box center [182, 21] width 172 height 11
click at [228, 75] on div "Add a short description Add a short description" at bounding box center [338, 70] width 482 height 12
click at [242, 78] on div "Core Web Vitals - Why CarMax & Homepage Core Web Vitals - Why CarMax & Homepage…" at bounding box center [334, 163] width 490 height 307
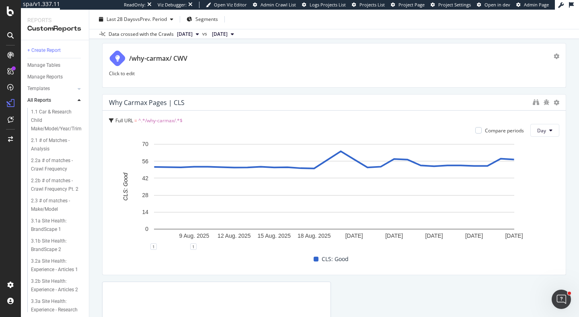
scroll to position [791, 0]
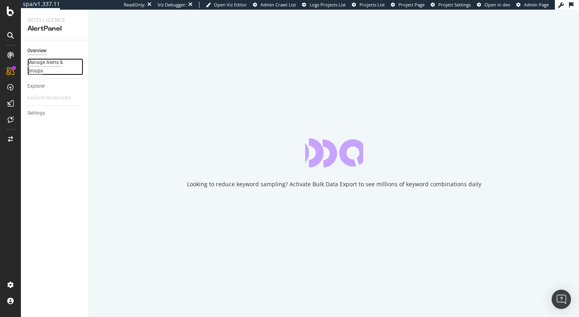
click at [51, 61] on div "Manage Alerts & Groups" at bounding box center [51, 66] width 48 height 17
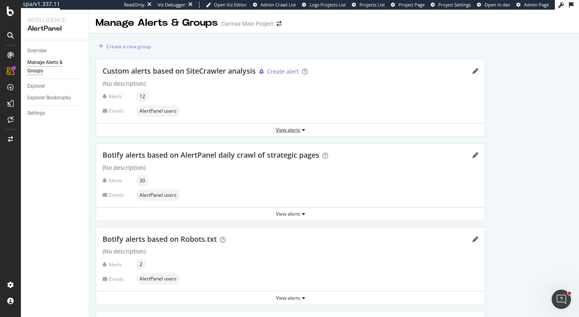
click at [297, 131] on div "View alerts" at bounding box center [290, 129] width 388 height 7
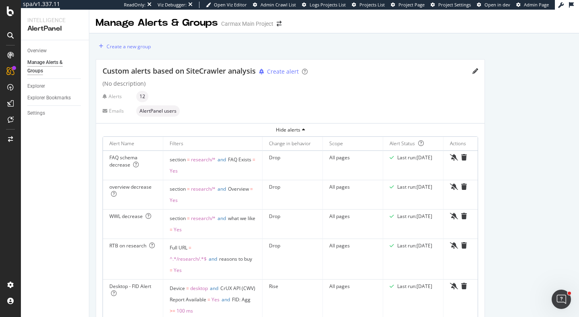
click at [376, 83] on div "(No description)" at bounding box center [291, 84] width 376 height 8
drag, startPoint x: 131, startPoint y: 97, endPoint x: 169, endPoint y: 96, distance: 37.8
click at [169, 96] on div "Alerts 12" at bounding box center [291, 96] width 376 height 11
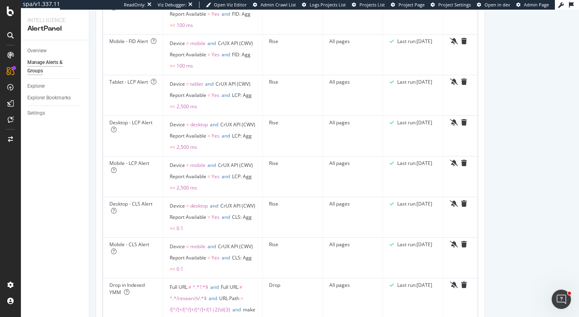
scroll to position [283, 0]
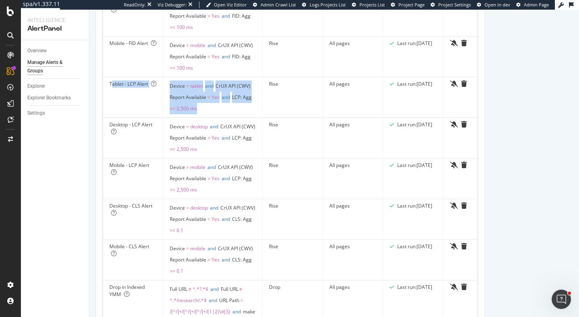
drag, startPoint x: 111, startPoint y: 94, endPoint x: 201, endPoint y: 138, distance: 100.4
click at [201, 118] on tr "Tablet - LCP Alert Device = tablet and CrUX API (CWV) Report Available = Yes an…" at bounding box center [303, 97] width 401 height 41
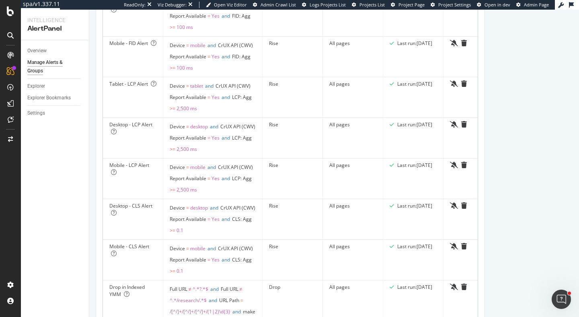
click at [137, 136] on div "Desktop - LCP Alert" at bounding box center [132, 128] width 47 height 14
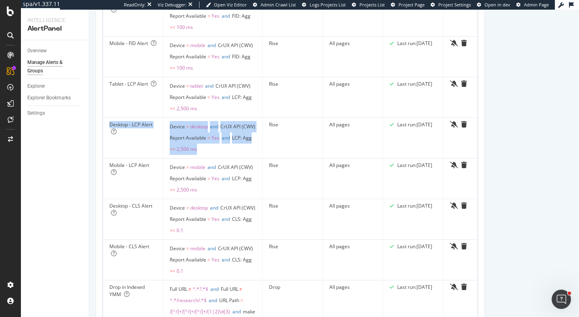
drag, startPoint x: 109, startPoint y: 146, endPoint x: 228, endPoint y: 183, distance: 124.8
click at [228, 158] on tr "Desktop - LCP Alert Device = desktop and CrUX API (CWV) Report Available = Yes …" at bounding box center [303, 138] width 401 height 41
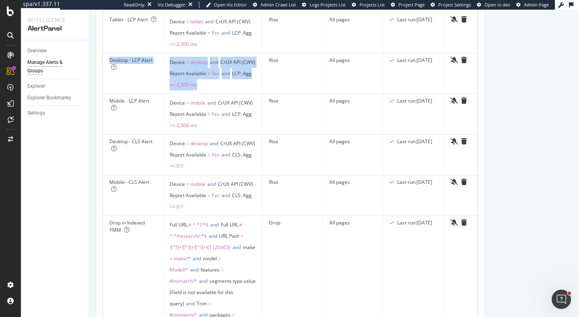
scroll to position [348, 0]
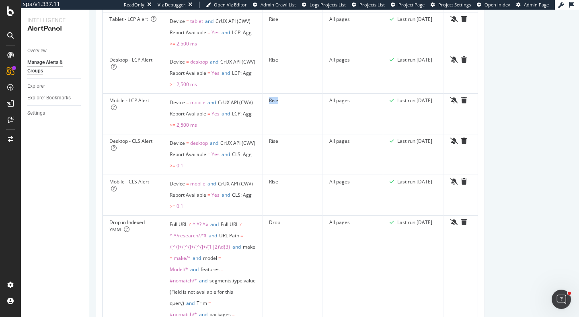
drag, startPoint x: 265, startPoint y: 136, endPoint x: 240, endPoint y: 134, distance: 25.0
click at [263, 134] on td "Rise" at bounding box center [293, 114] width 60 height 41
drag, startPoint x: 258, startPoint y: 185, endPoint x: 223, endPoint y: 181, distance: 34.8
click at [223, 175] on tr "Desktop - CLS Alert Device = desktop and CrUX API (CWV) Report Available = Yes …" at bounding box center [303, 154] width 401 height 41
click at [263, 175] on td "Rise" at bounding box center [293, 154] width 60 height 41
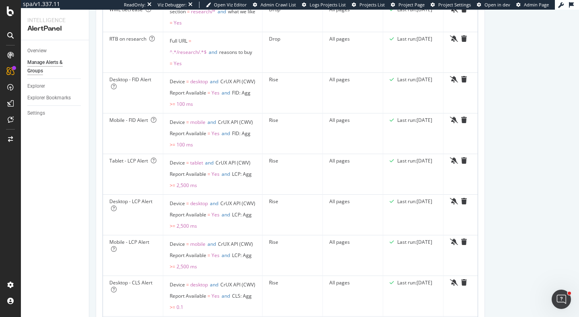
scroll to position [211, 0]
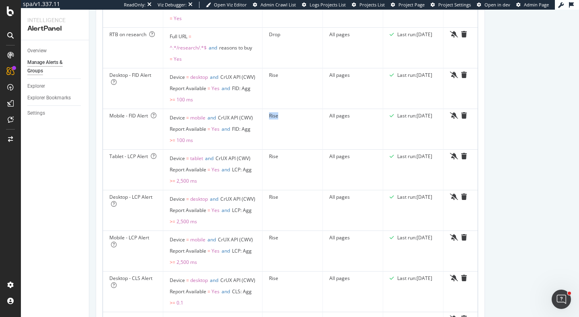
drag, startPoint x: 263, startPoint y: 142, endPoint x: 239, endPoint y: 114, distance: 37.1
click at [263, 114] on td "Rise" at bounding box center [293, 129] width 60 height 41
drag, startPoint x: 124, startPoint y: 168, endPoint x: 184, endPoint y: 168, distance: 60.3
click at [185, 168] on tr "Tablet - LCP Alert Device = tablet and CrUX API (CWV) Report Available = Yes an…" at bounding box center [303, 170] width 401 height 41
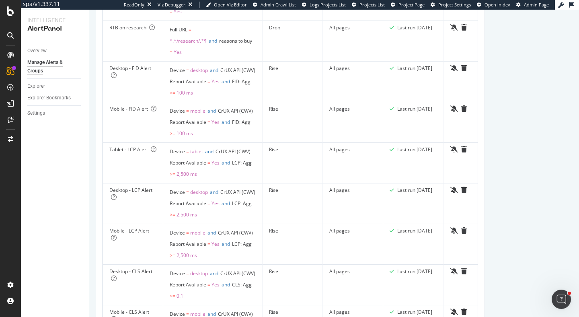
scroll to position [142, 0]
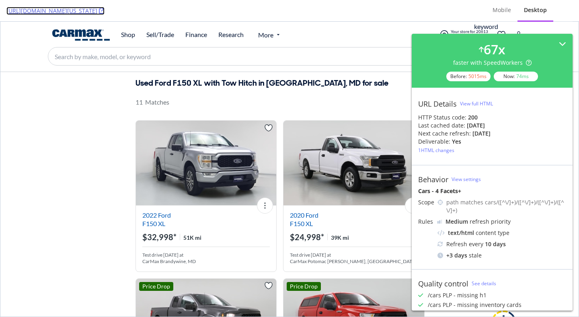
click at [105, 10] on icon at bounding box center [102, 11] width 6 height 6
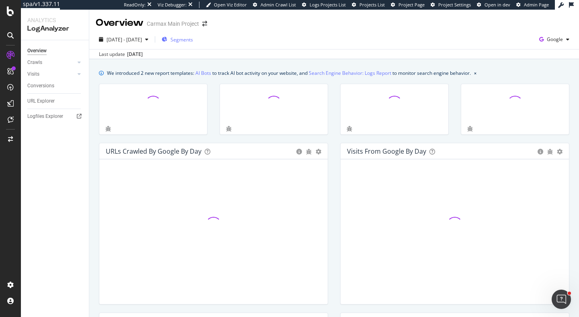
click at [193, 43] on span "Segments" at bounding box center [181, 39] width 23 height 7
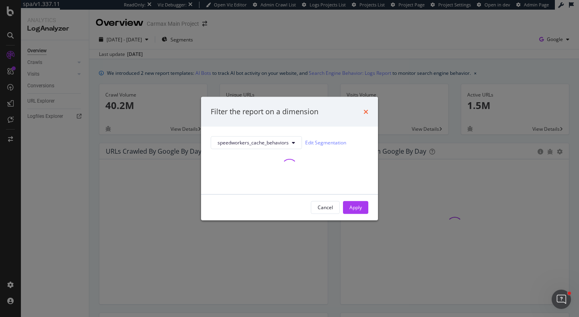
click at [367, 113] on div "Filter the report on a dimension speedworkers_cache_behaviors Edit Segmentation…" at bounding box center [289, 158] width 177 height 123
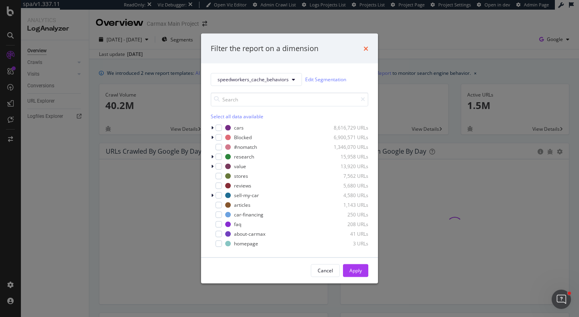
click at [367, 47] on icon "times" at bounding box center [365, 48] width 5 height 6
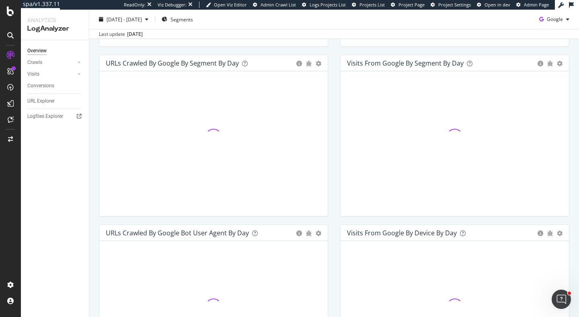
scroll to position [258, 0]
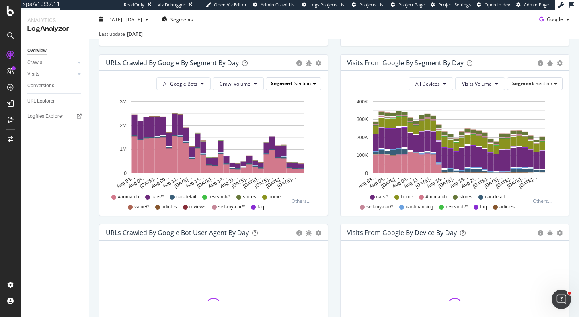
click at [299, 84] on span "Section" at bounding box center [302, 83] width 16 height 7
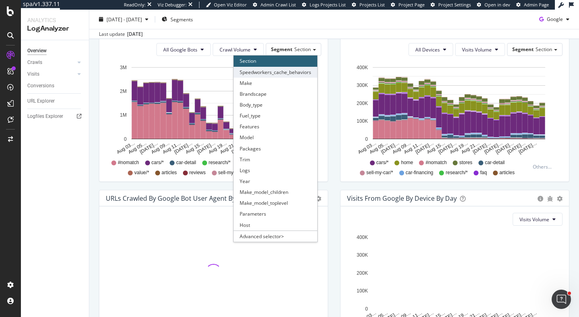
scroll to position [291, 0]
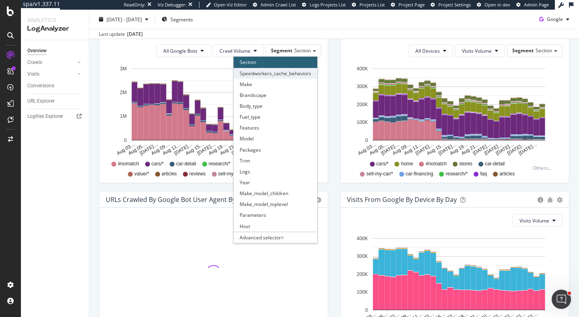
click at [294, 72] on div "Speedworkers_cache_behaviors" at bounding box center [276, 73] width 84 height 11
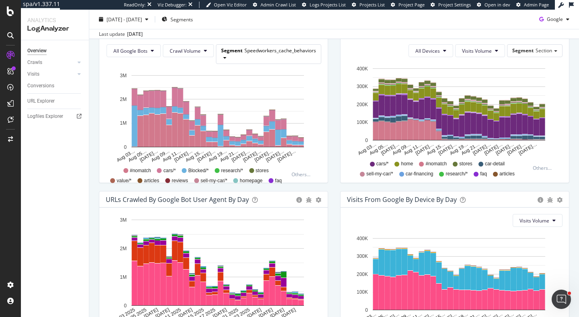
click at [282, 53] on span "Speedworkers_cache_behaviors" at bounding box center [280, 50] width 72 height 7
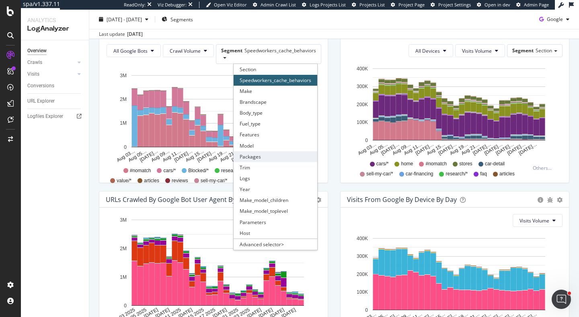
scroll to position [363, 0]
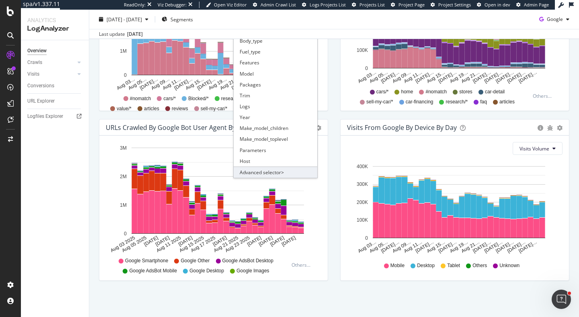
click at [271, 172] on div "Advanced selector >" at bounding box center [276, 171] width 84 height 11
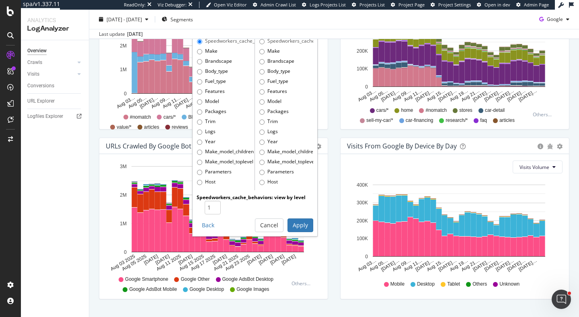
scroll to position [361, 0]
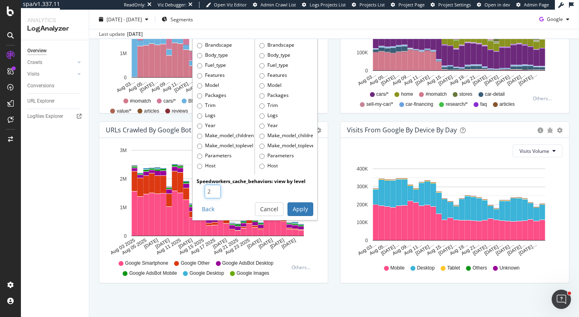
type input "2"
click at [214, 189] on input "2" at bounding box center [213, 192] width 16 height 14
click at [300, 209] on button "Apply" at bounding box center [301, 209] width 26 height 14
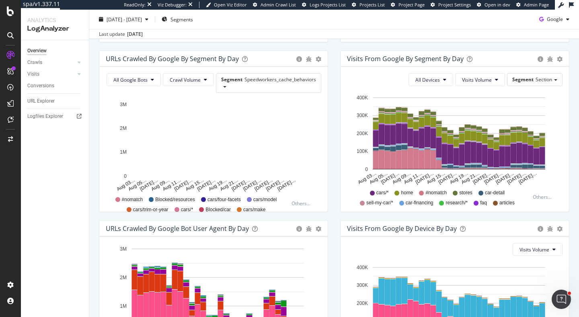
scroll to position [258, 0]
